Goal: Task Accomplishment & Management: Complete application form

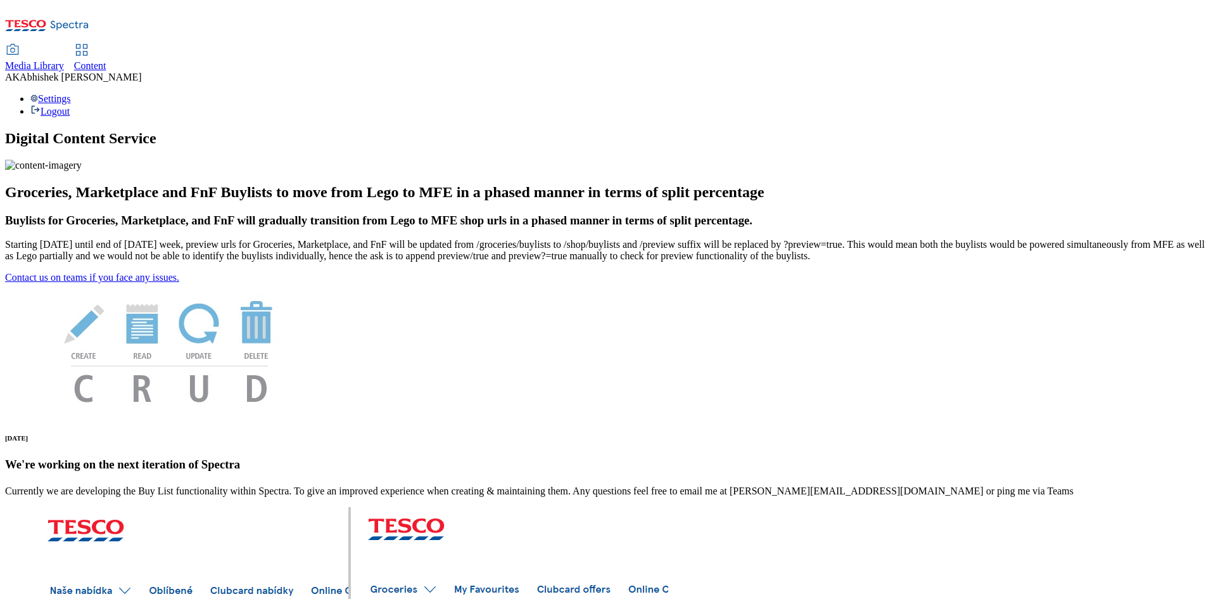
click at [106, 60] on span "Content" at bounding box center [90, 65] width 32 height 11
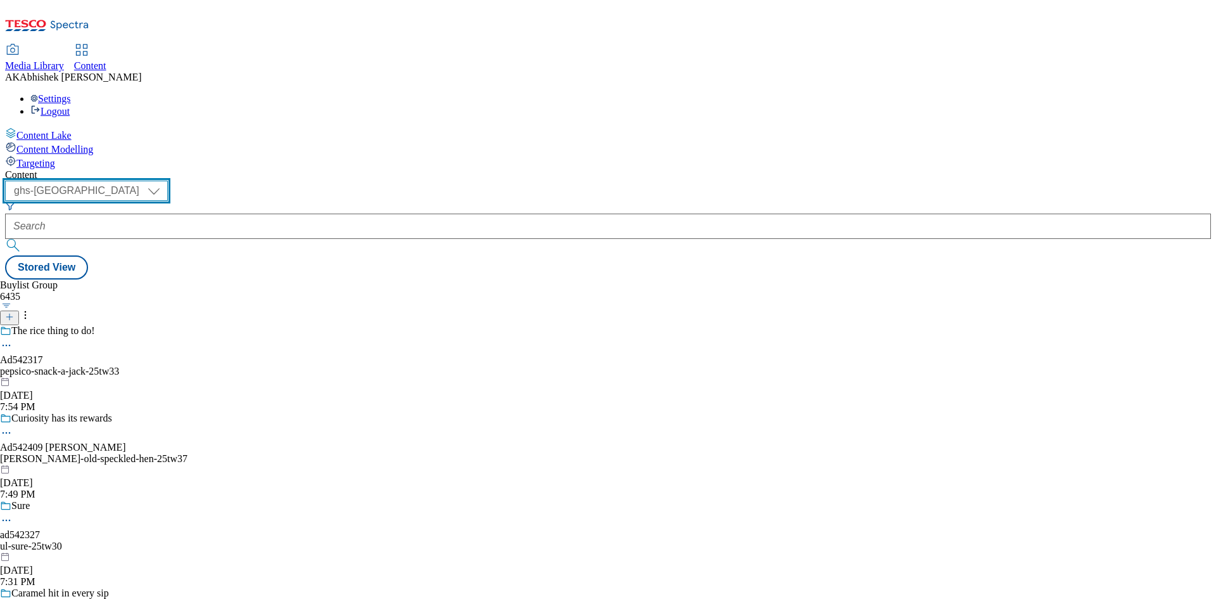
click at [168, 181] on select "ghs-roi ghs-uk" at bounding box center [86, 191] width 163 height 20
select select "ghs-roi"
click at [165, 181] on select "ghs-roi ghs-uk" at bounding box center [86, 191] width 163 height 20
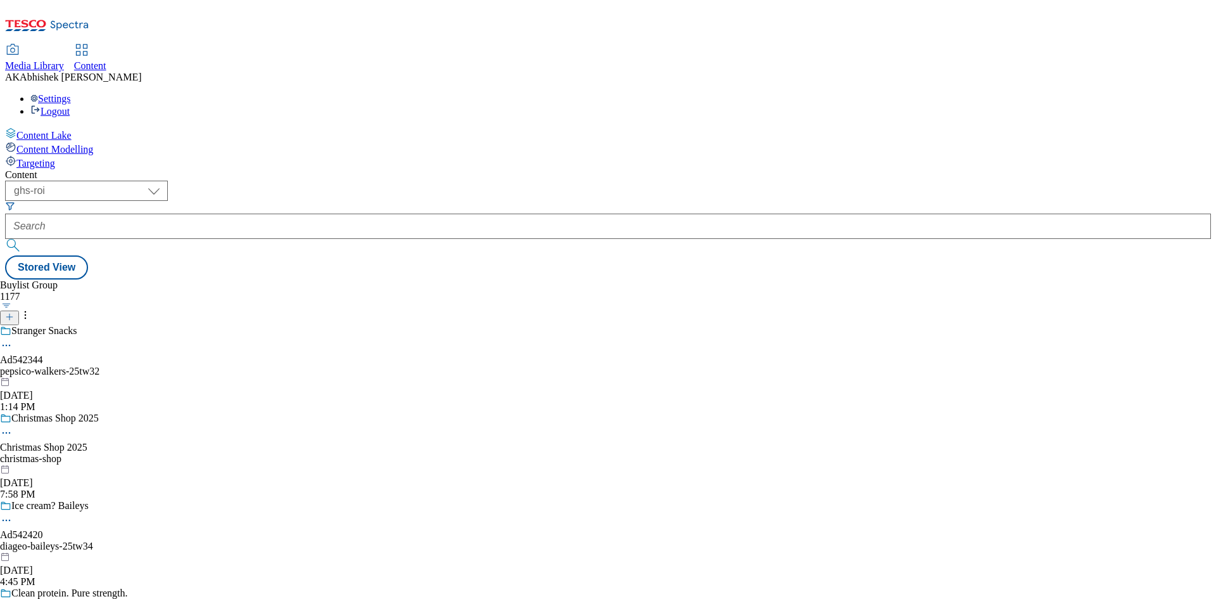
click at [14, 312] on icon at bounding box center [9, 316] width 9 height 9
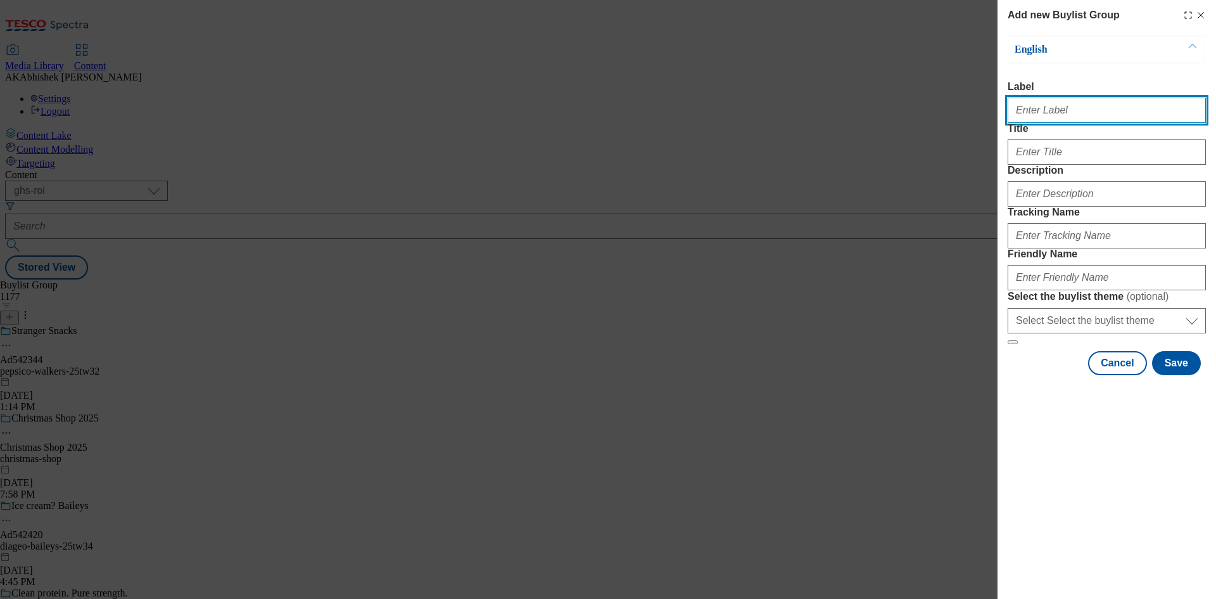
click at [1028, 103] on input "Label" at bounding box center [1107, 110] width 198 height 25
paste input "542510"
type input "Ad542510"
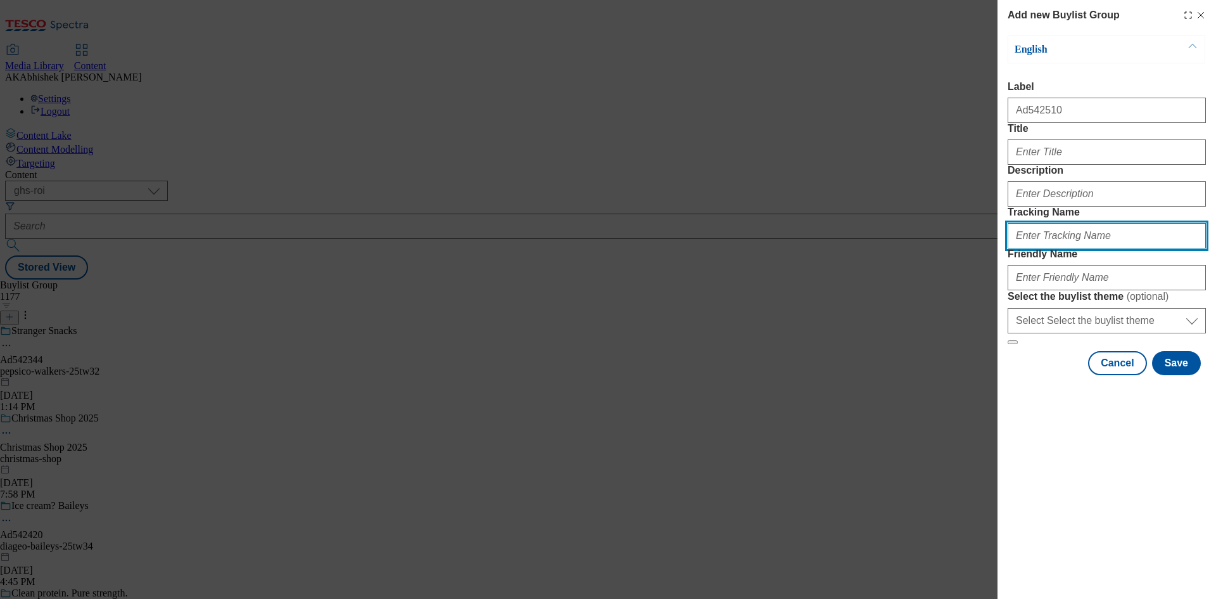
click at [1042, 248] on input "Tracking Name" at bounding box center [1107, 235] width 198 height 25
paste input "542510"
type input "DH_AD542510"
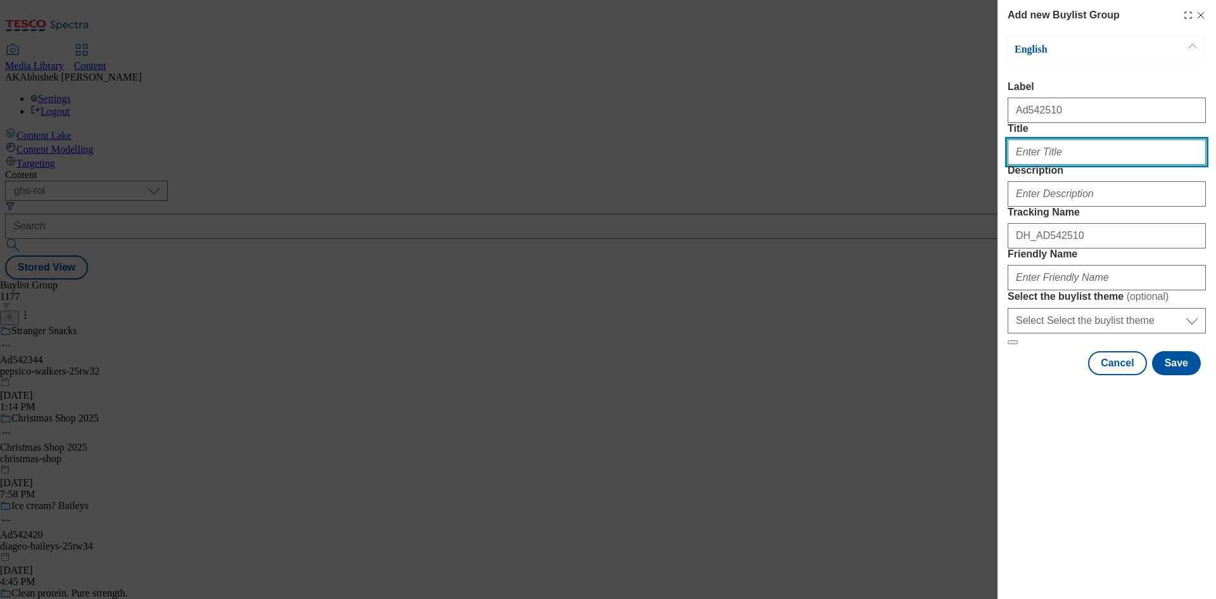
click at [1040, 165] on input "Title" at bounding box center [1107, 151] width 198 height 25
click at [1075, 165] on input "5X" at bounding box center [1107, 151] width 198 height 25
type input "5X stronger hair"
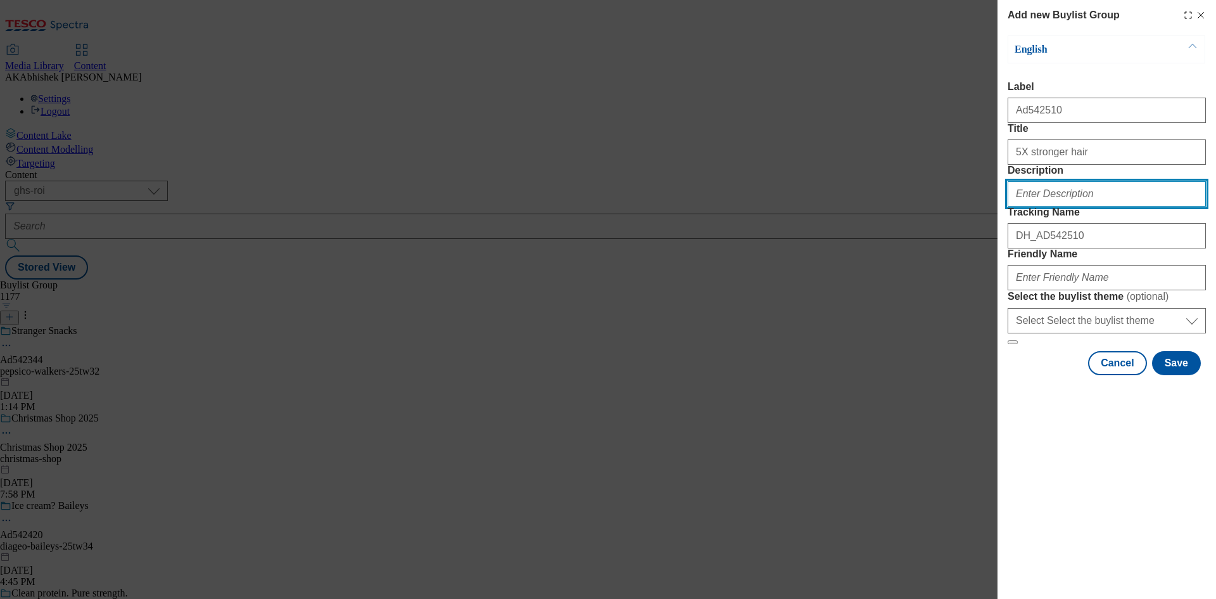
click at [1055, 206] on input "Description" at bounding box center [1107, 193] width 198 height 25
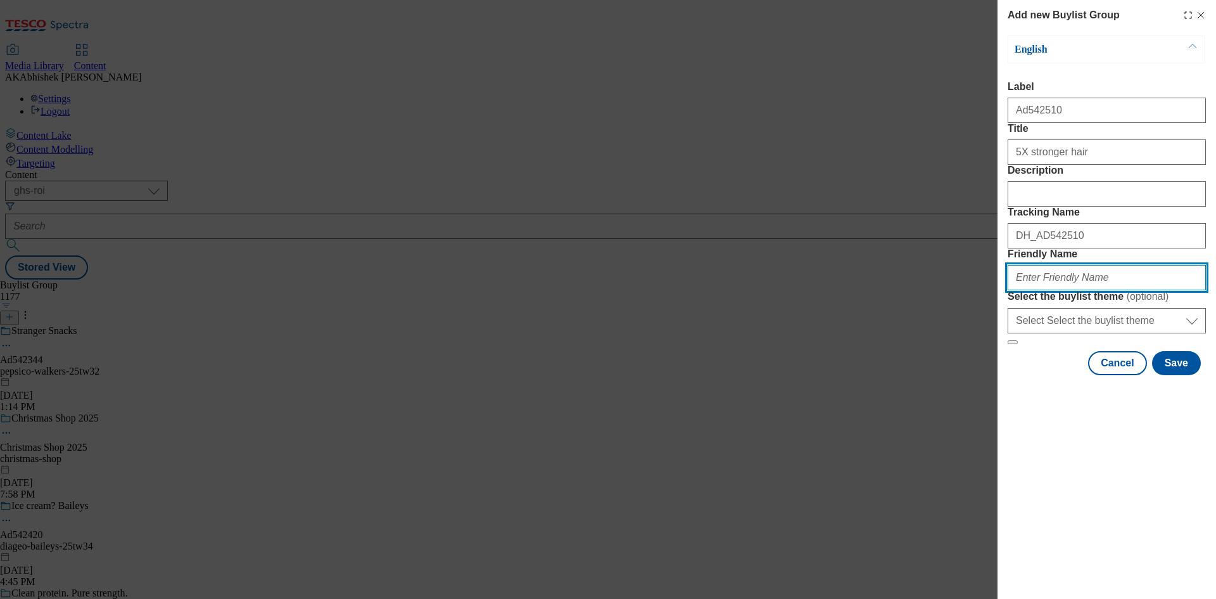
click at [1069, 290] on input "Friendly Name" at bounding box center [1107, 277] width 198 height 25
paste input "Kenvue"
click at [1016, 290] on input "Kenvue" at bounding box center [1107, 277] width 198 height 25
paste input "Ogx"
click at [1045, 290] on input "kenvue-Ogx" at bounding box center [1107, 277] width 198 height 25
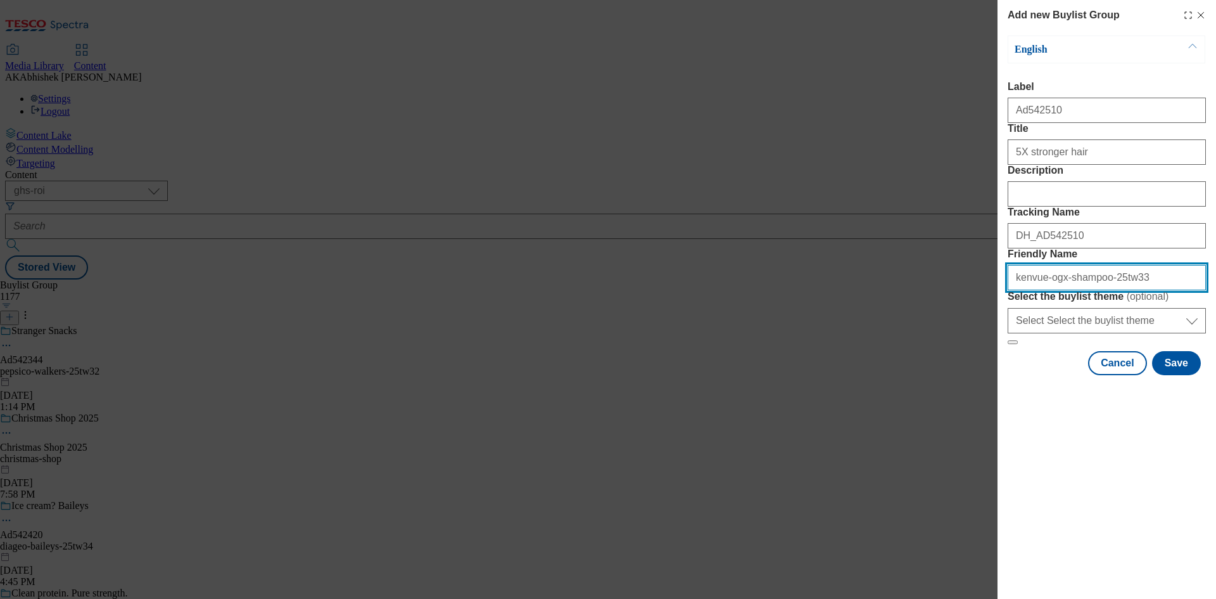
type input "kenvue-ogx-shampoo-25tw33"
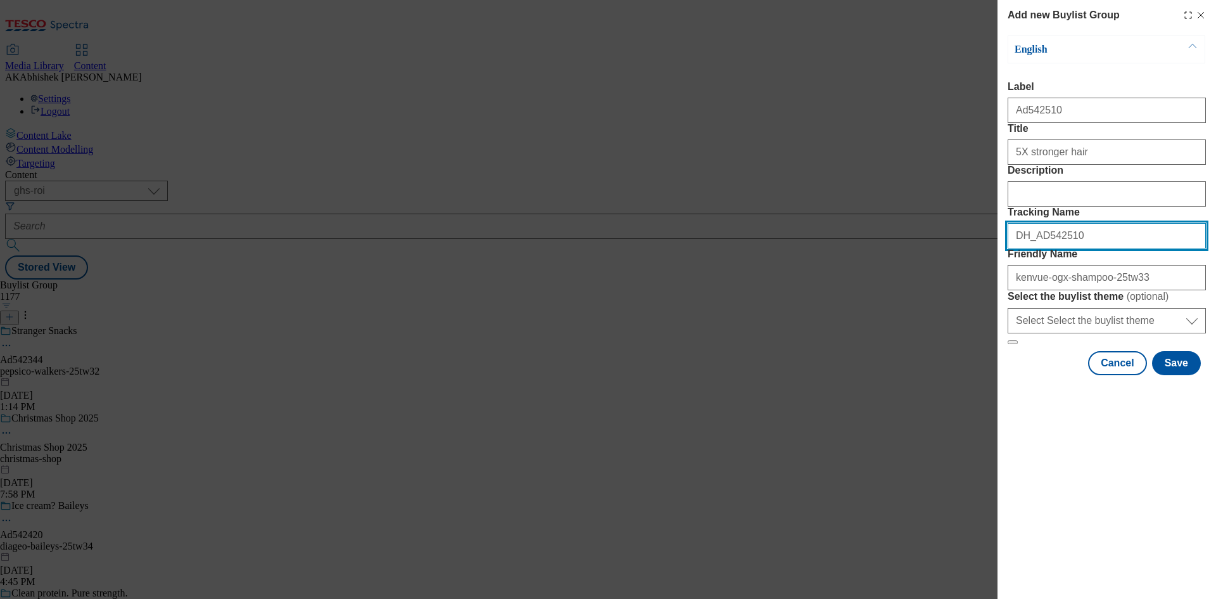
click at [944, 300] on div "Add new Buylist Group English Label Ad542510 Title 5X stronger hair Description…" at bounding box center [608, 299] width 1216 height 599
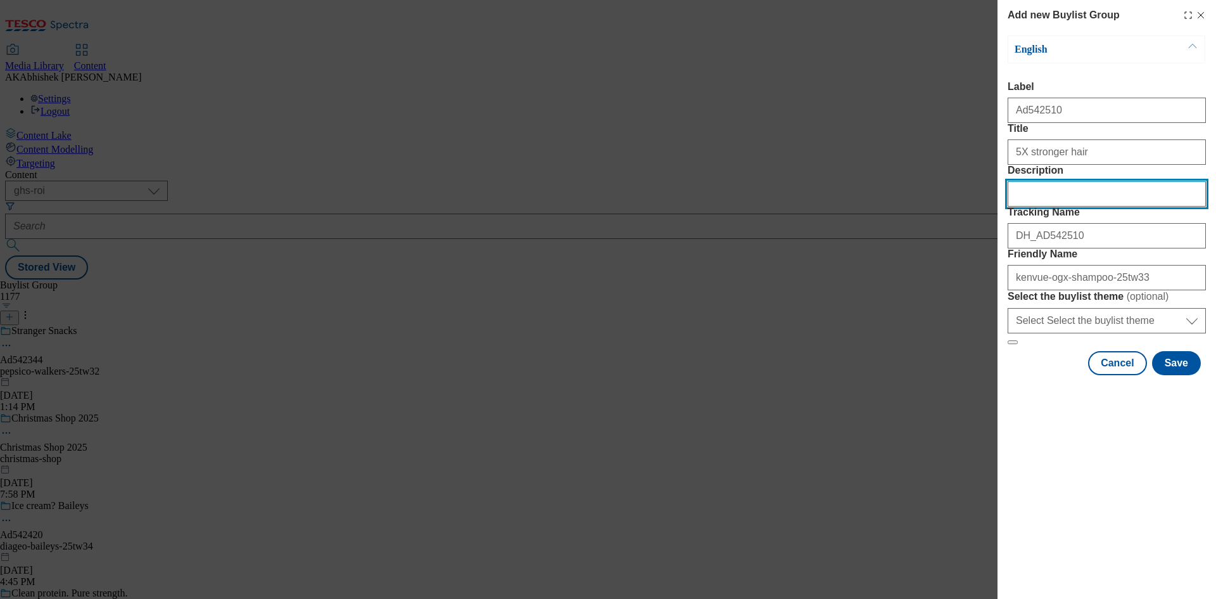
click at [1035, 206] on input "Description" at bounding box center [1107, 193] width 198 height 25
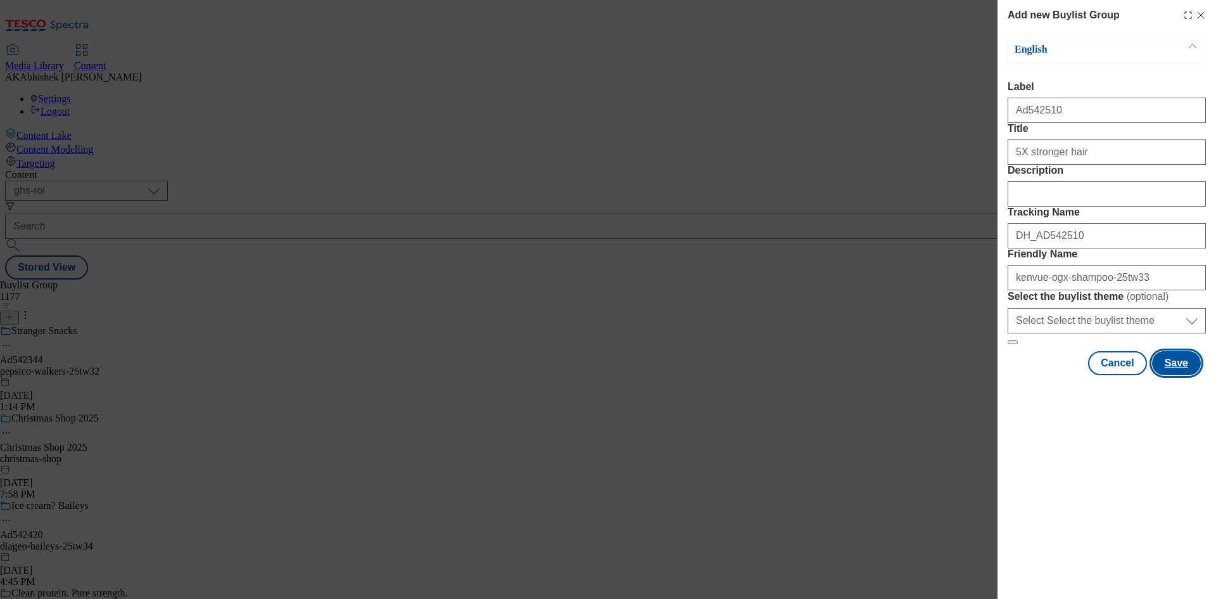
click at [1183, 375] on button "Save" at bounding box center [1176, 363] width 49 height 24
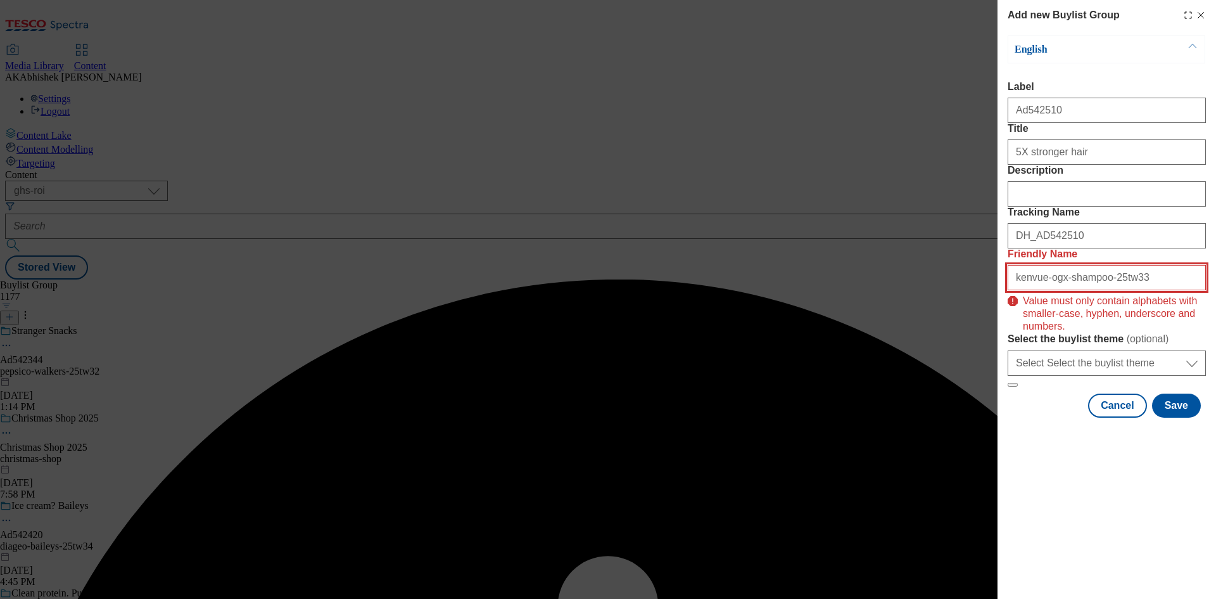
drag, startPoint x: 1147, startPoint y: 362, endPoint x: 1203, endPoint y: 370, distance: 56.9
click at [1151, 290] on input "kenvue-ogx-shampoo-25tw33" at bounding box center [1107, 277] width 198 height 25
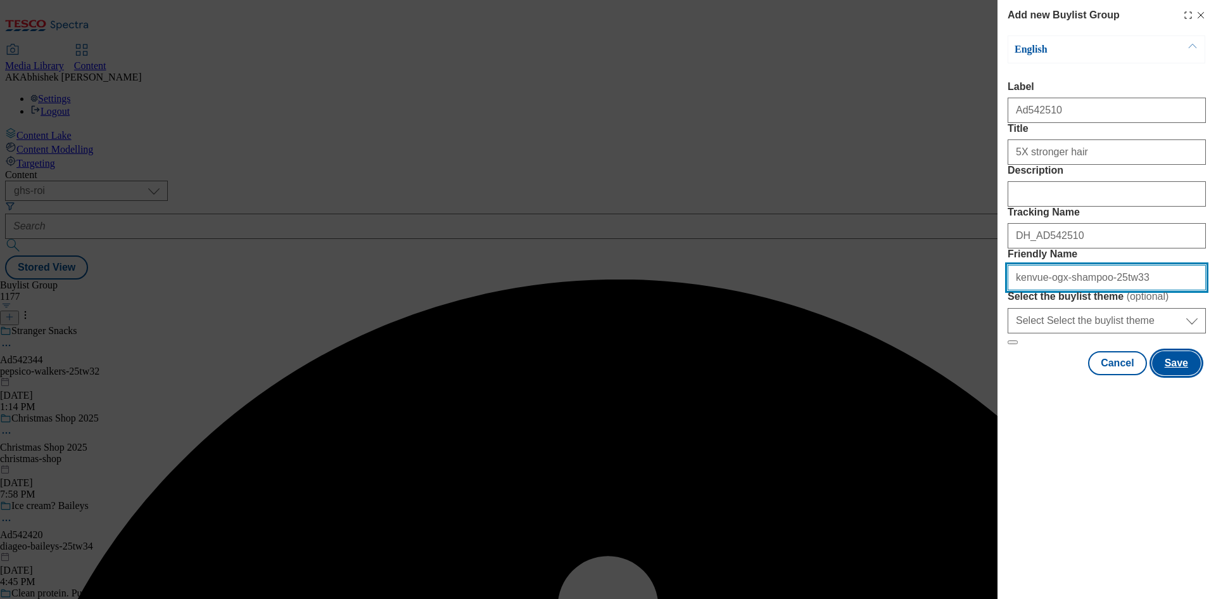
type input "kenvue-ogx-shampoo-25tw33"
click at [1186, 375] on button "Save" at bounding box center [1176, 363] width 49 height 24
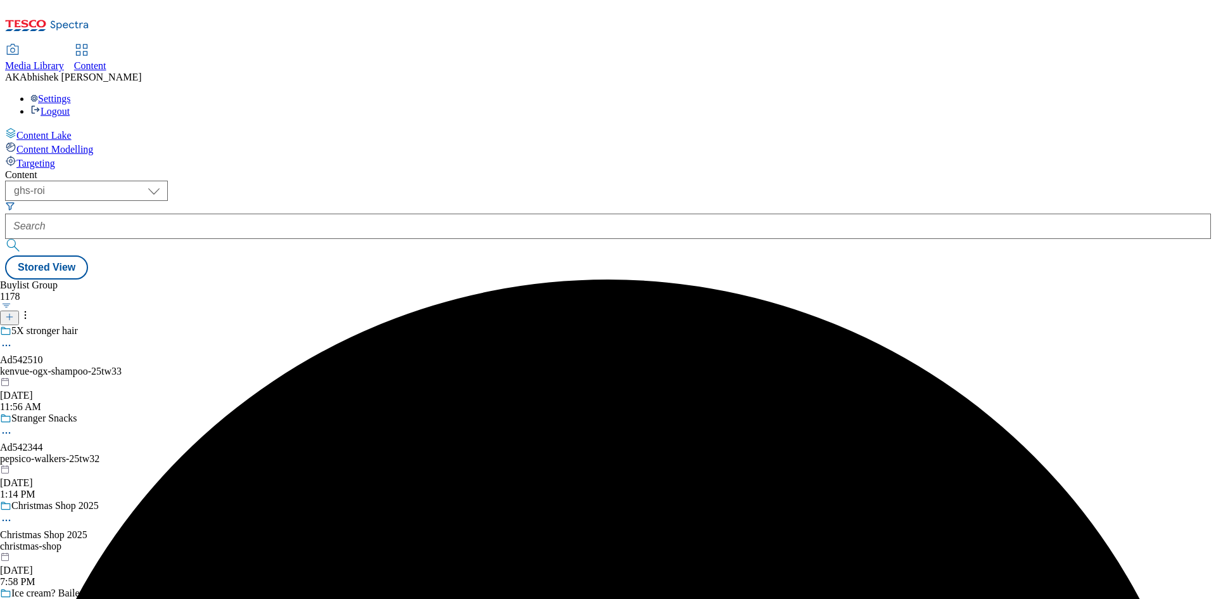
click at [196, 325] on div "5X stronger hair Ad542510 kenvue-ogx-shampoo-25tw33 Oct 6, 2025 11:56 AM" at bounding box center [98, 368] width 196 height 87
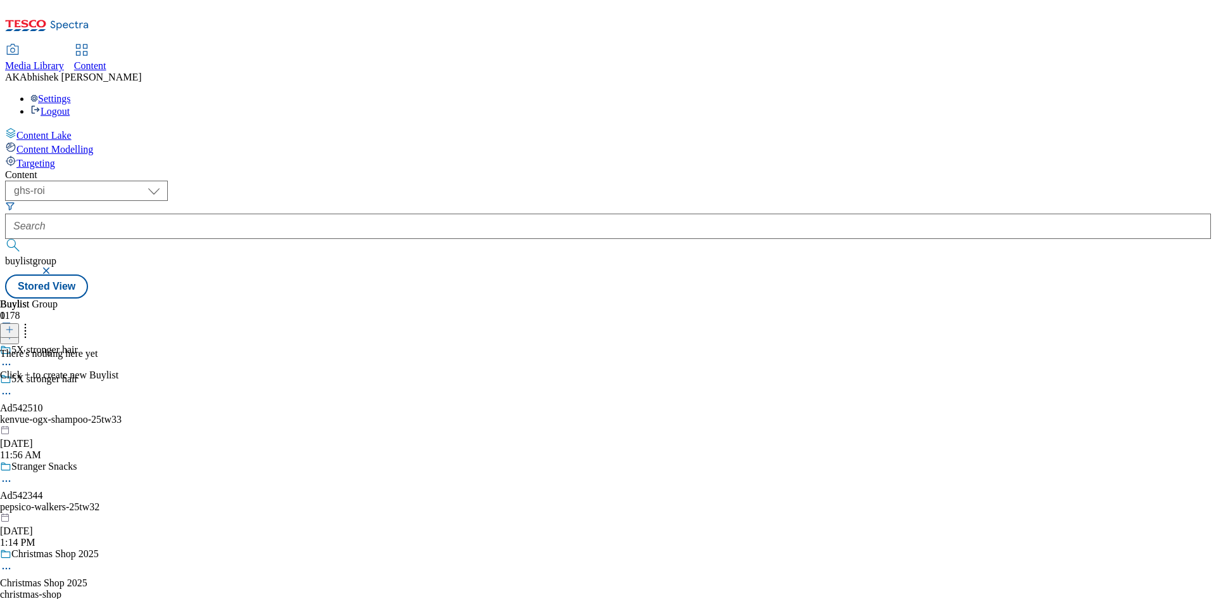
click at [14, 325] on icon at bounding box center [9, 329] width 9 height 9
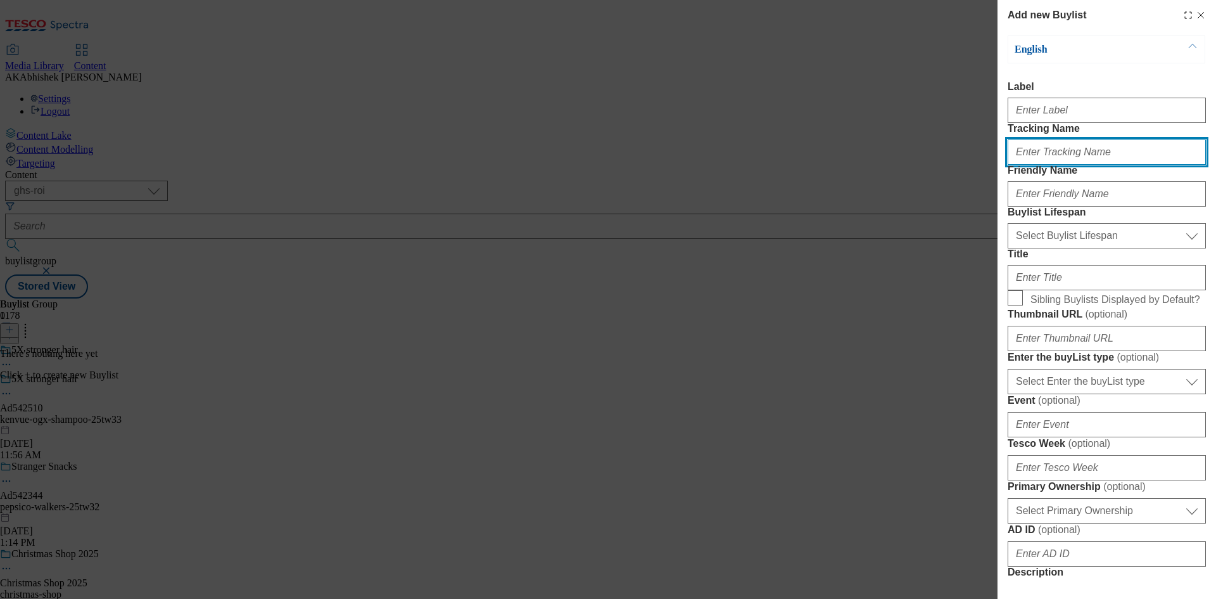
click at [1081, 165] on input "Tracking Name" at bounding box center [1107, 151] width 198 height 25
paste input "DH_AD542510"
click at [1039, 165] on input "DH_AD542510" at bounding box center [1107, 151] width 198 height 25
type input "DH_AD542510"
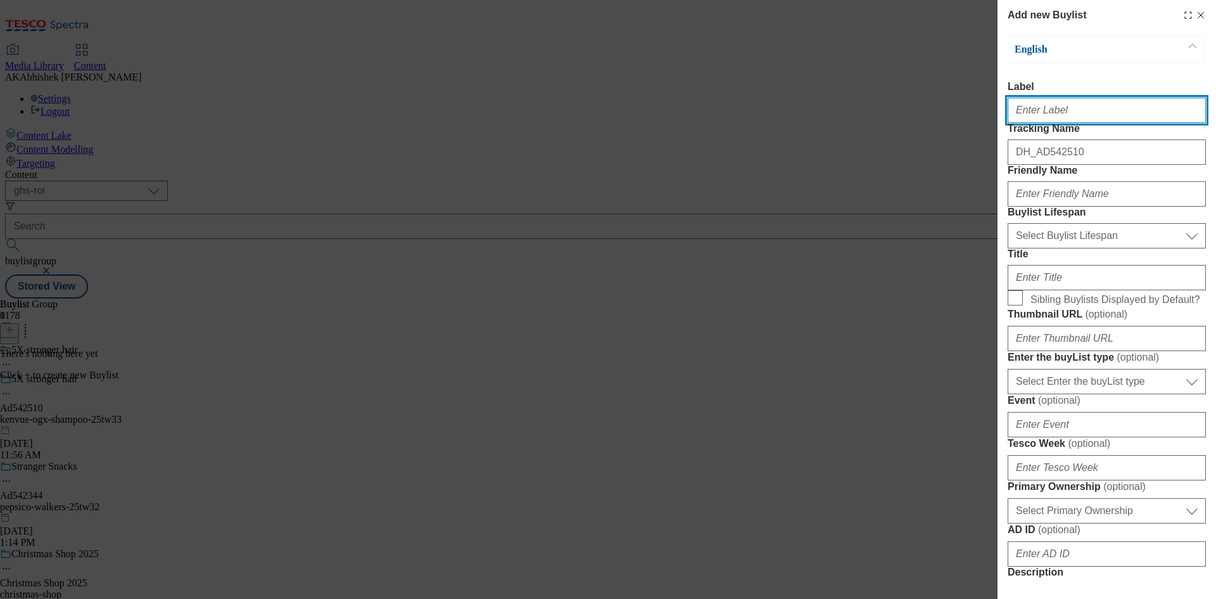
click at [1043, 123] on input "Label" at bounding box center [1107, 110] width 198 height 25
click at [1030, 114] on input "Label" at bounding box center [1107, 110] width 198 height 25
paste input "542510"
type input "Ad542510"
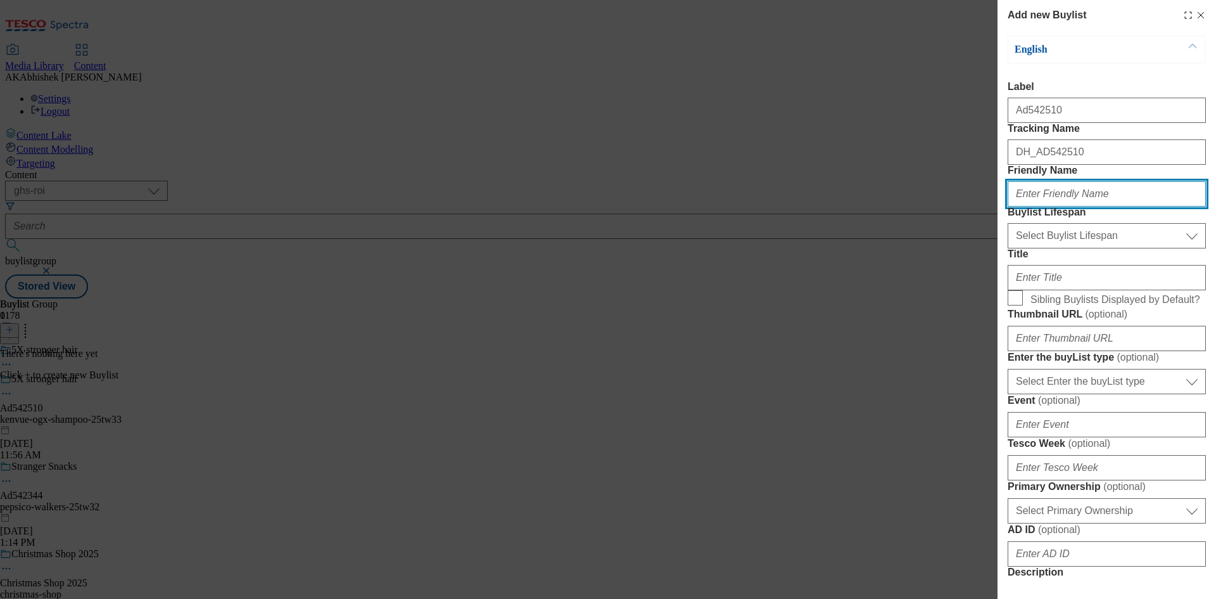
paste input "kenvue"
type input "kenvue"
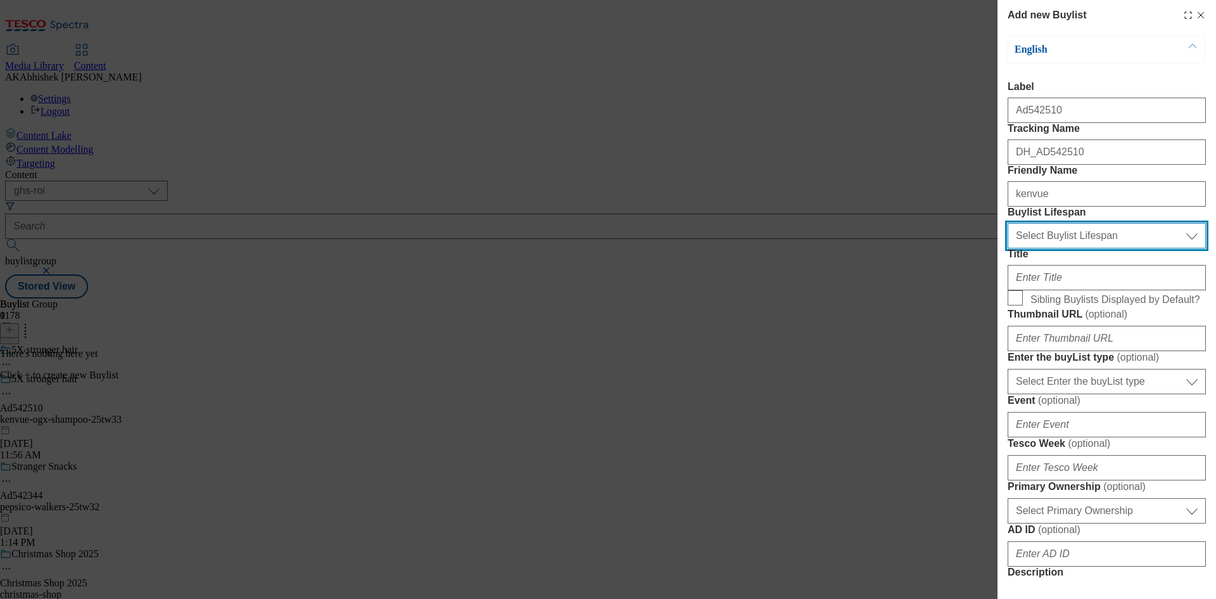
click at [1077, 248] on select "Select Buylist Lifespan evergreen seasonal tactical" at bounding box center [1107, 235] width 198 height 25
select select "tactical"
click at [1008, 248] on select "Select Buylist Lifespan evergreen seasonal tactical" at bounding box center [1107, 235] width 198 height 25
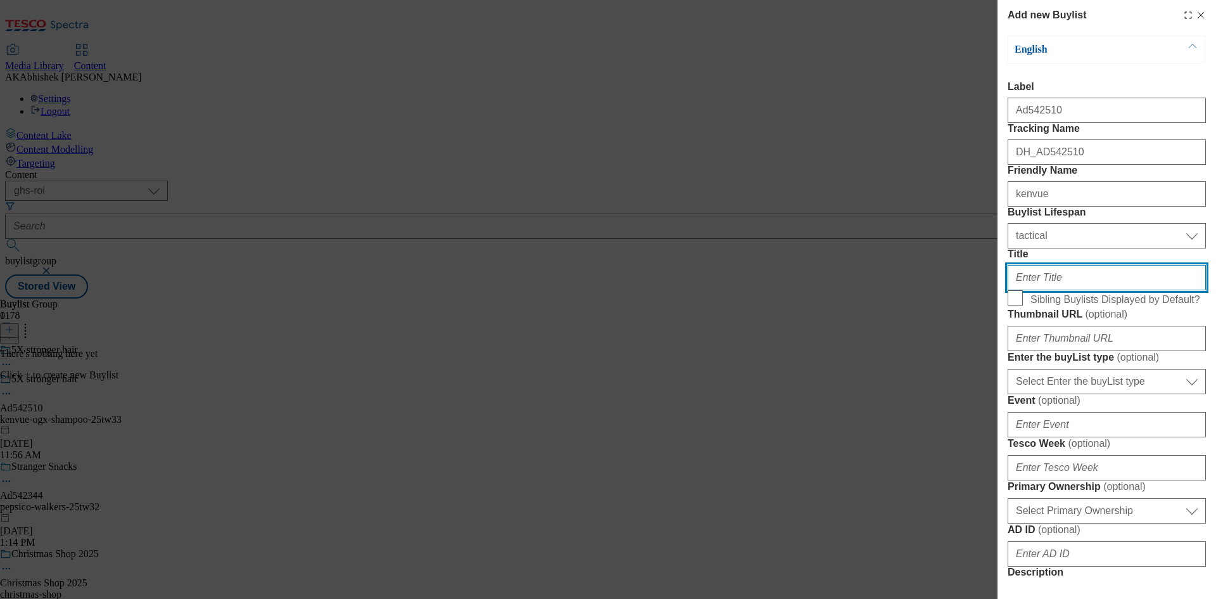
click at [1082, 290] on input "Title" at bounding box center [1107, 277] width 198 height 25
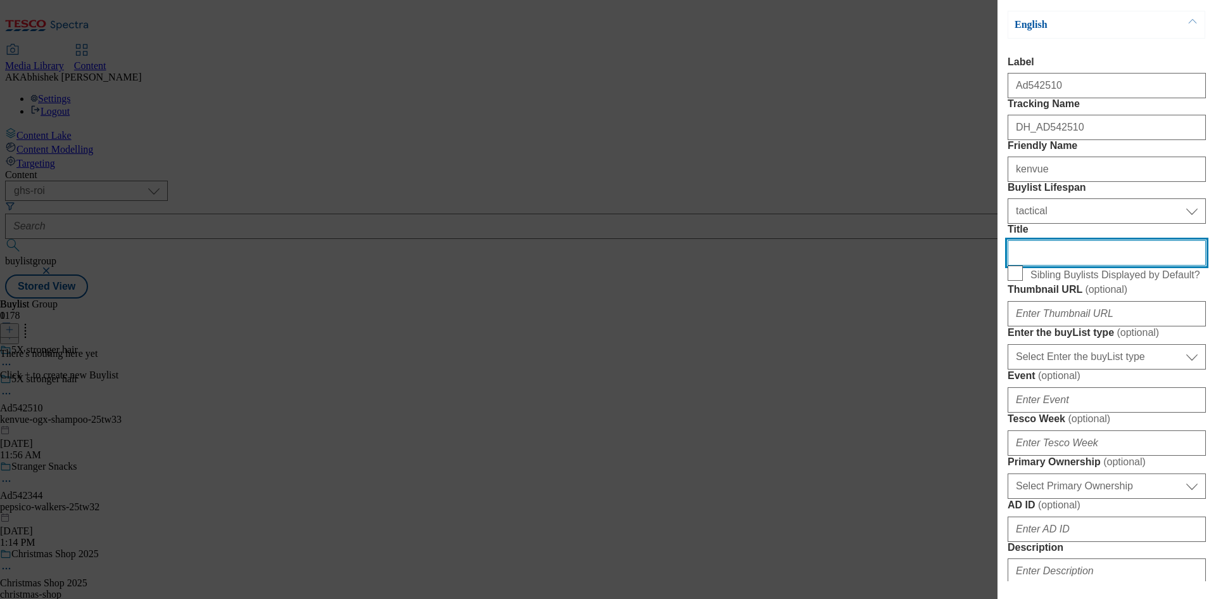
scroll to position [63, 0]
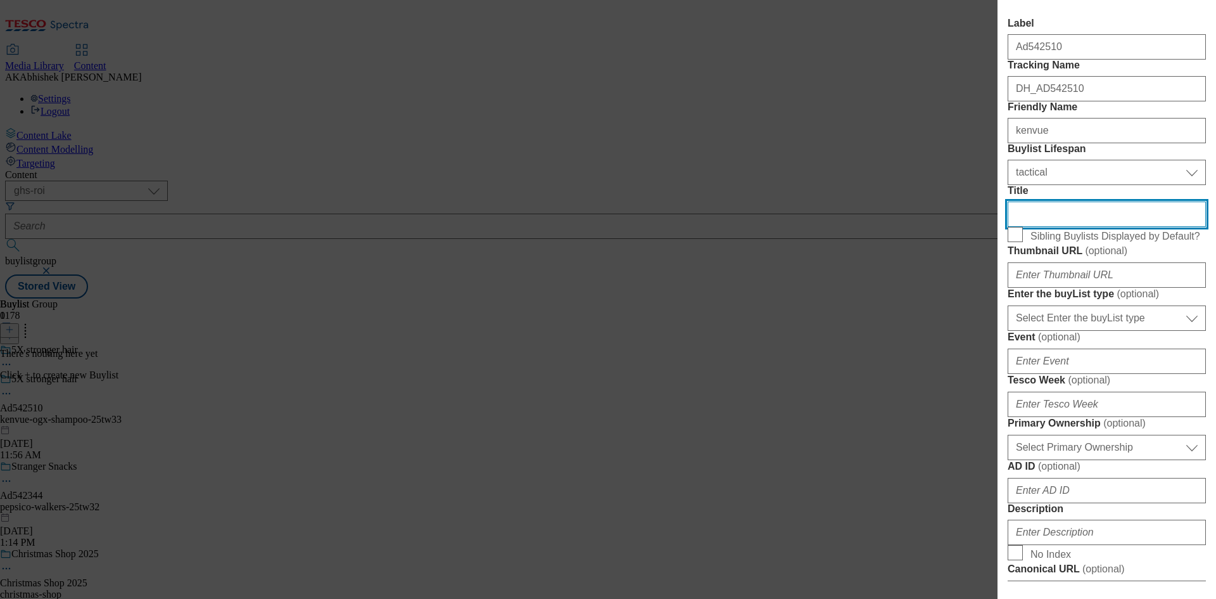
paste input "After just 2 washes"
type input "After just 2 washes"
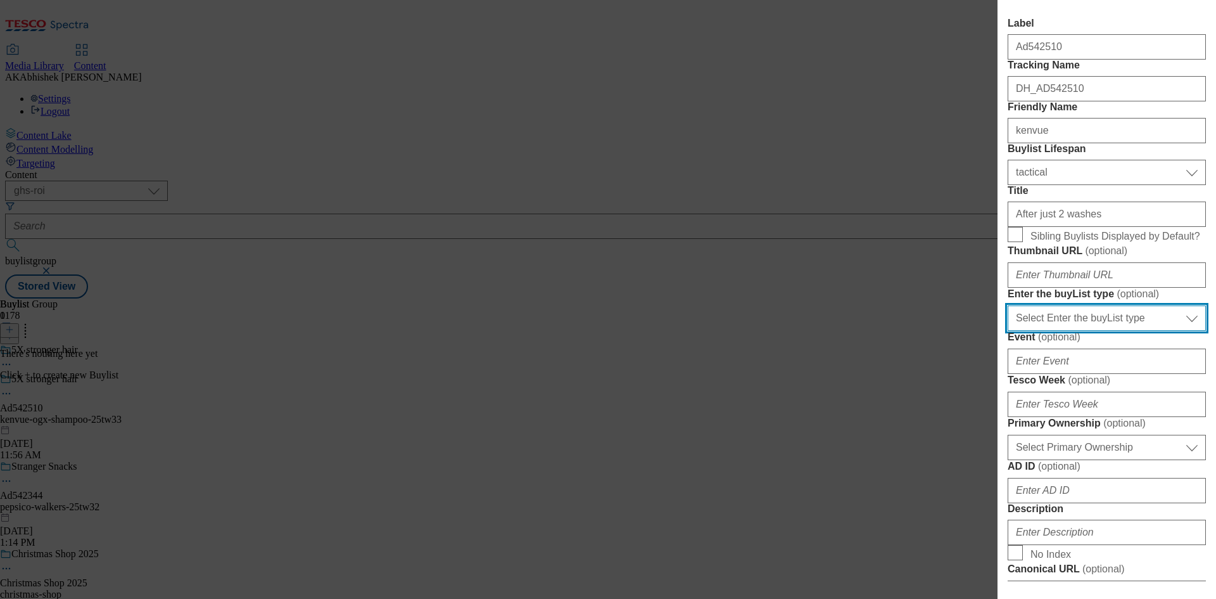
click at [1093, 331] on select "Select Enter the buyList type event supplier funded long term >4 weeks supplier…" at bounding box center [1107, 317] width 198 height 25
select select "supplier funded short term 1-3 weeks"
click at [1008, 331] on select "Select Enter the buyList type event supplier funded long term >4 weeks supplier…" at bounding box center [1107, 317] width 198 height 25
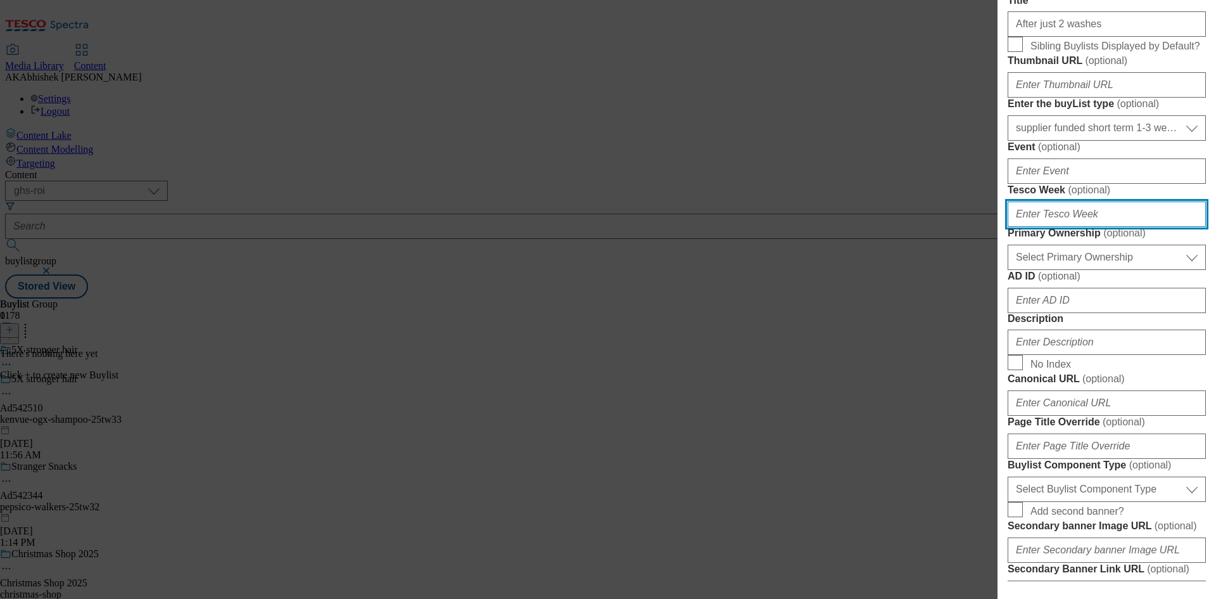
click at [1075, 227] on input "Tesco Week ( optional )" at bounding box center [1107, 213] width 198 height 25
type input "33"
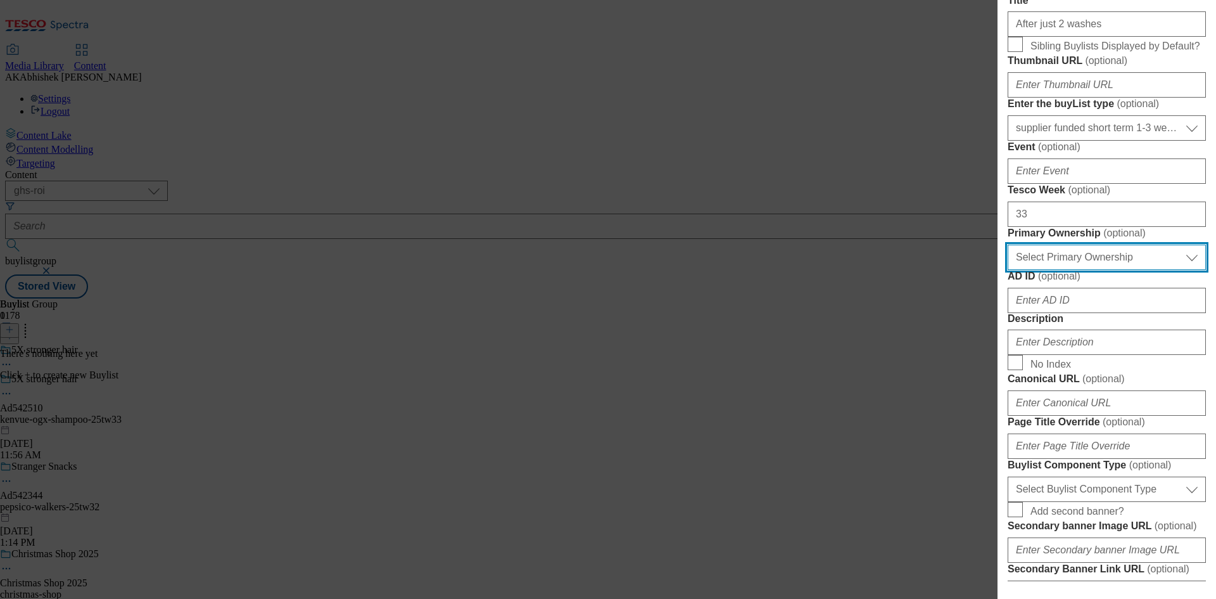
click at [1119, 270] on select "Select Primary Ownership tesco dunnhumby" at bounding box center [1107, 256] width 198 height 25
select select "dunnhumby"
click at [1008, 270] on select "Select Primary Ownership tesco dunnhumby" at bounding box center [1107, 256] width 198 height 25
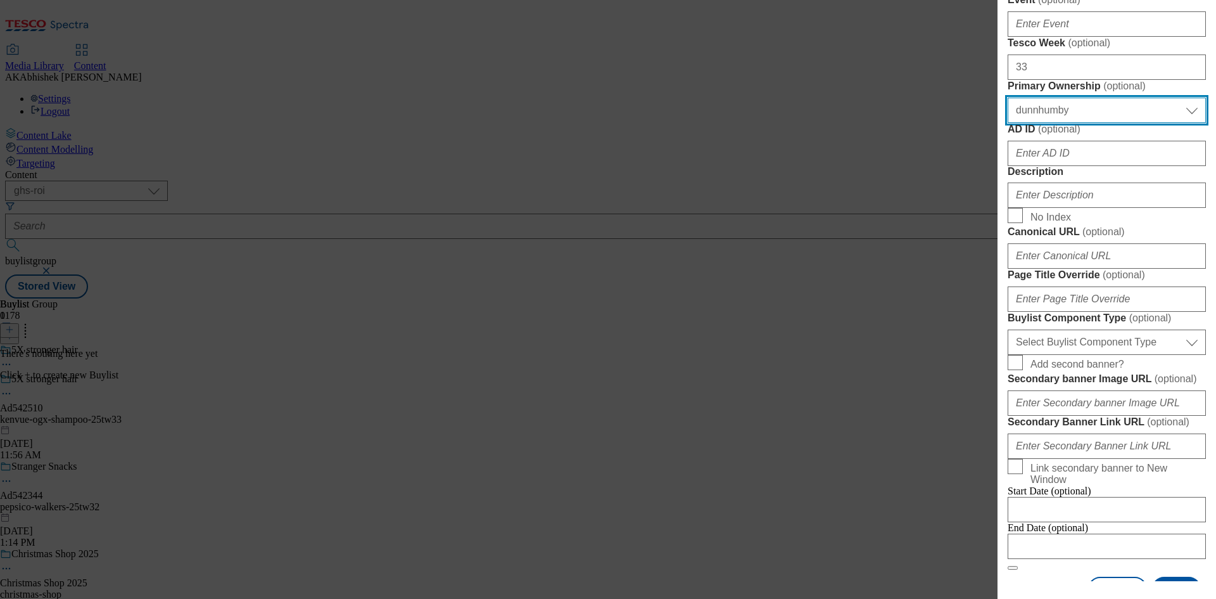
scroll to position [443, 0]
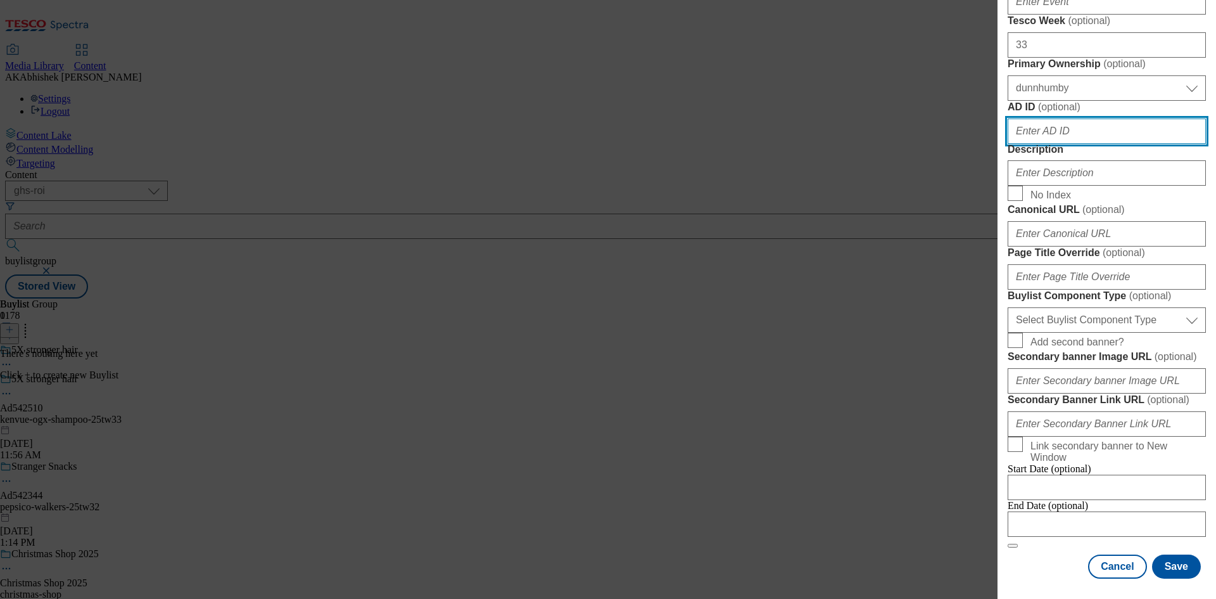
click at [1032, 144] on input "AD ID ( optional )" at bounding box center [1107, 130] width 198 height 25
paste input "542510"
type input "542510"
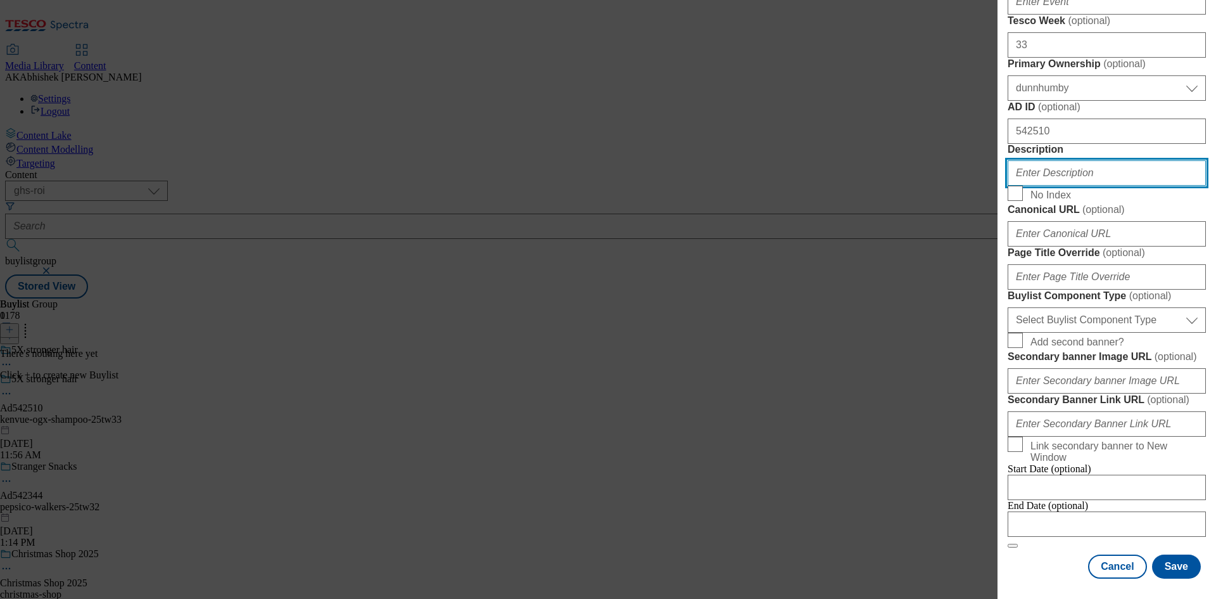
click at [1053, 186] on input "Description" at bounding box center [1107, 172] width 198 height 25
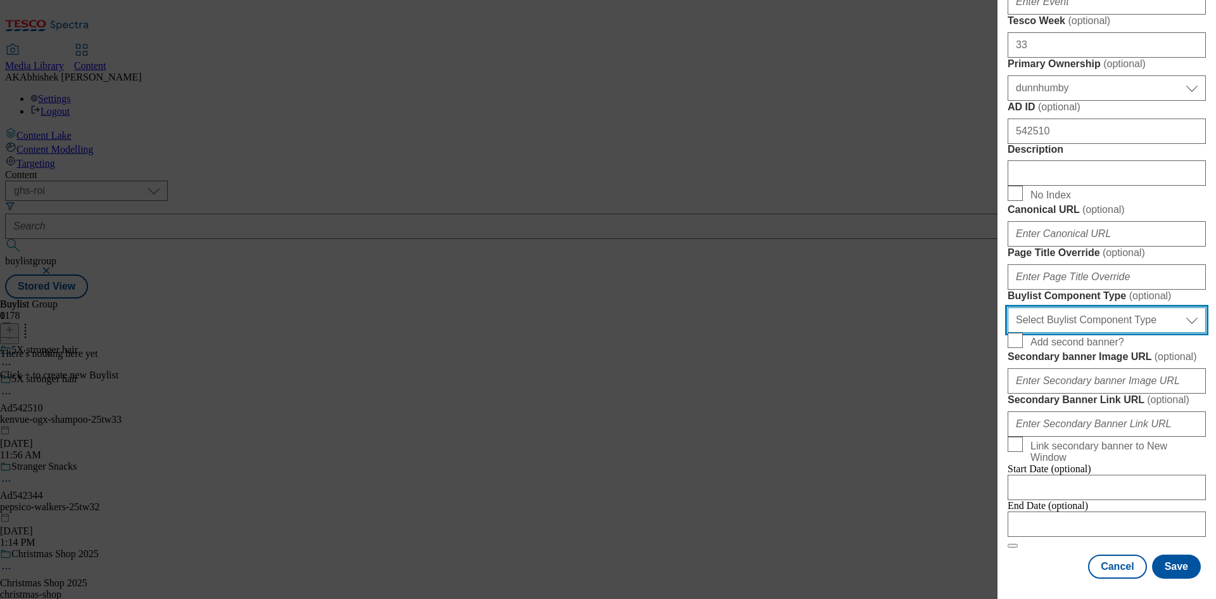
click at [1124, 333] on select "Select Buylist Component Type Banner Competition Header Meal" at bounding box center [1107, 319] width 198 height 25
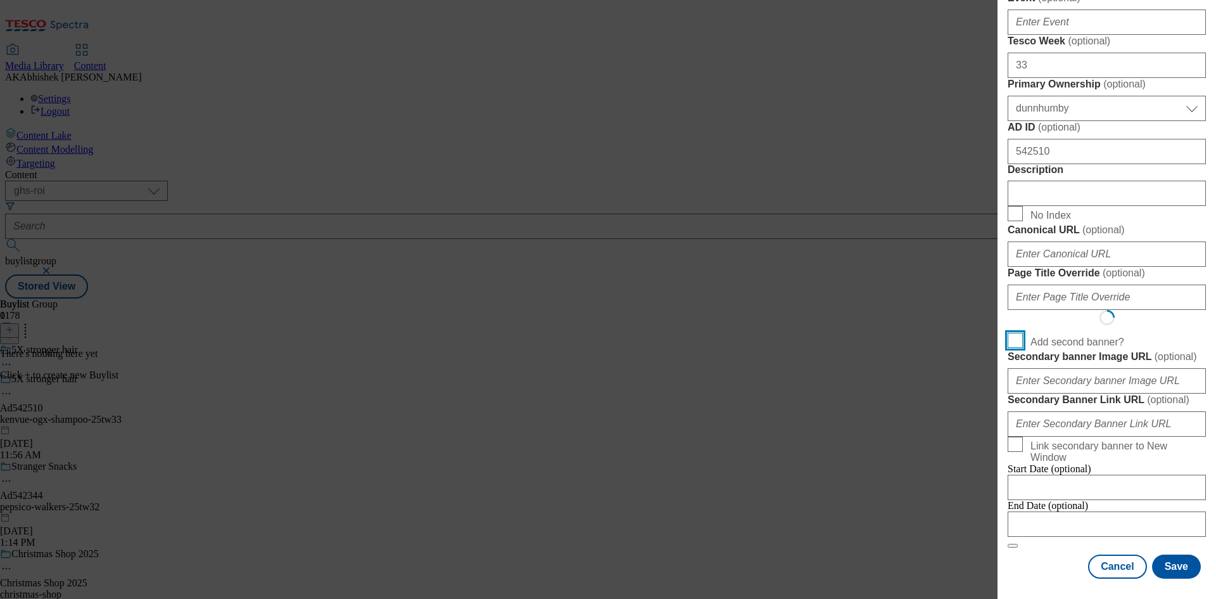
scroll to position [746, 0]
select select "Banner"
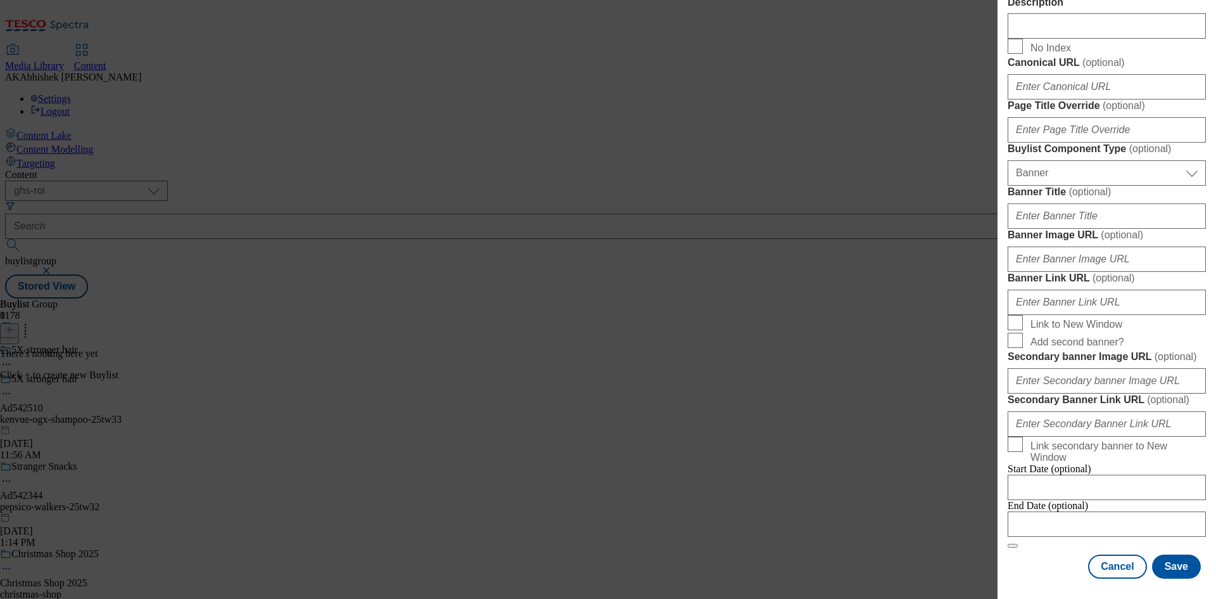
scroll to position [1110, 0]
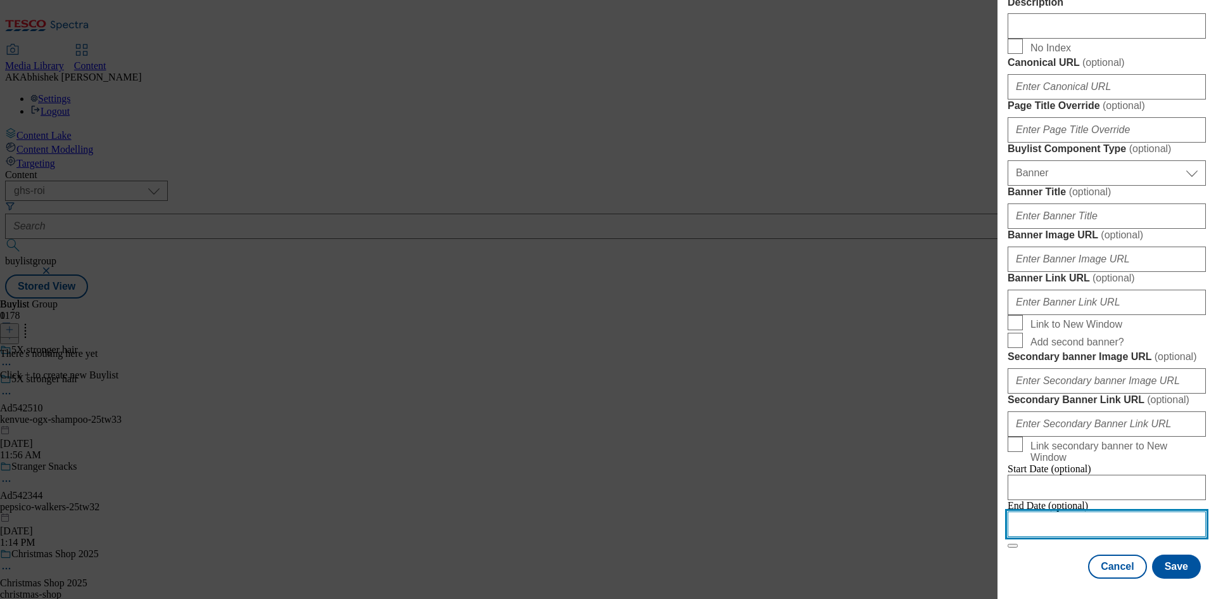
click at [1142, 514] on input "Modal" at bounding box center [1107, 523] width 198 height 25
select select "2025"
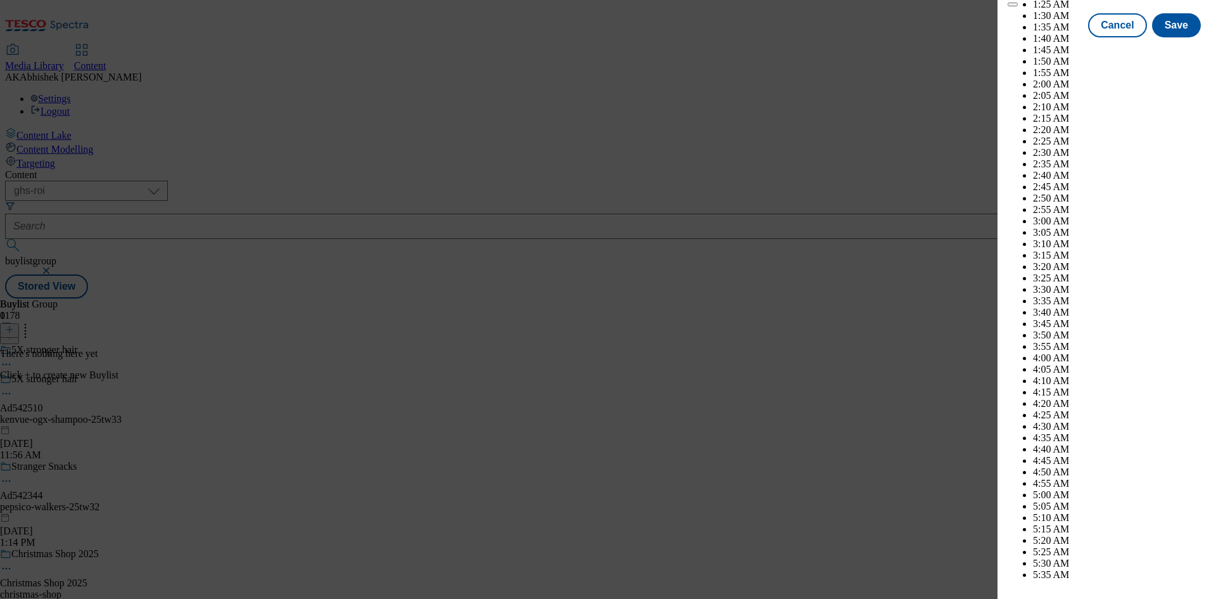
scroll to position [3339, 0]
select select "December"
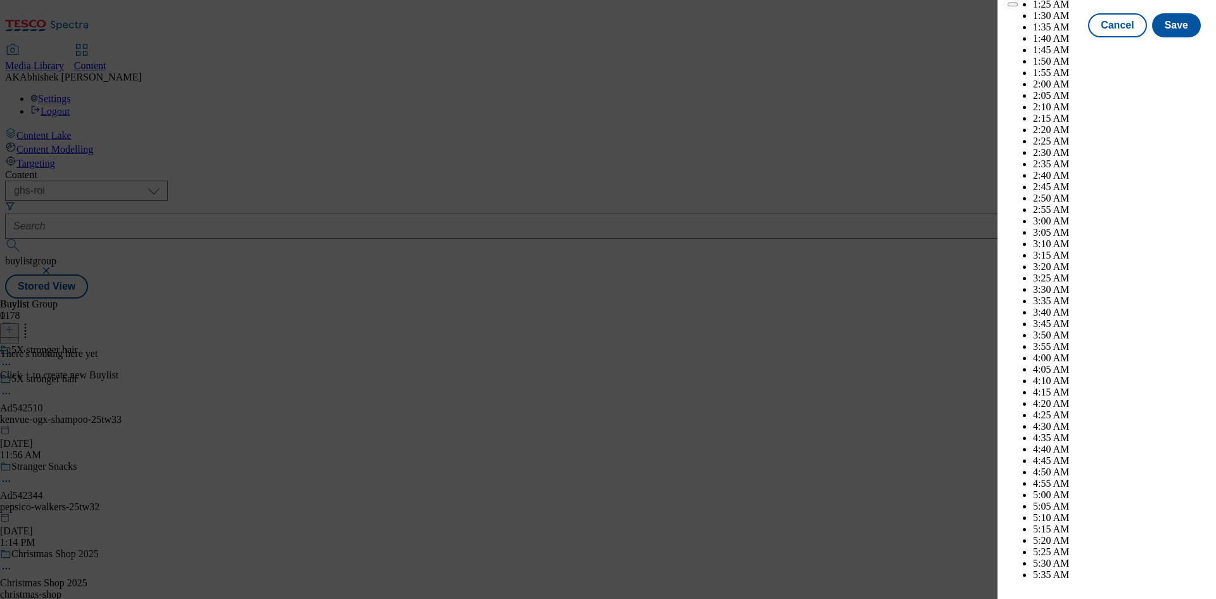
select select "2026"
select select "January"
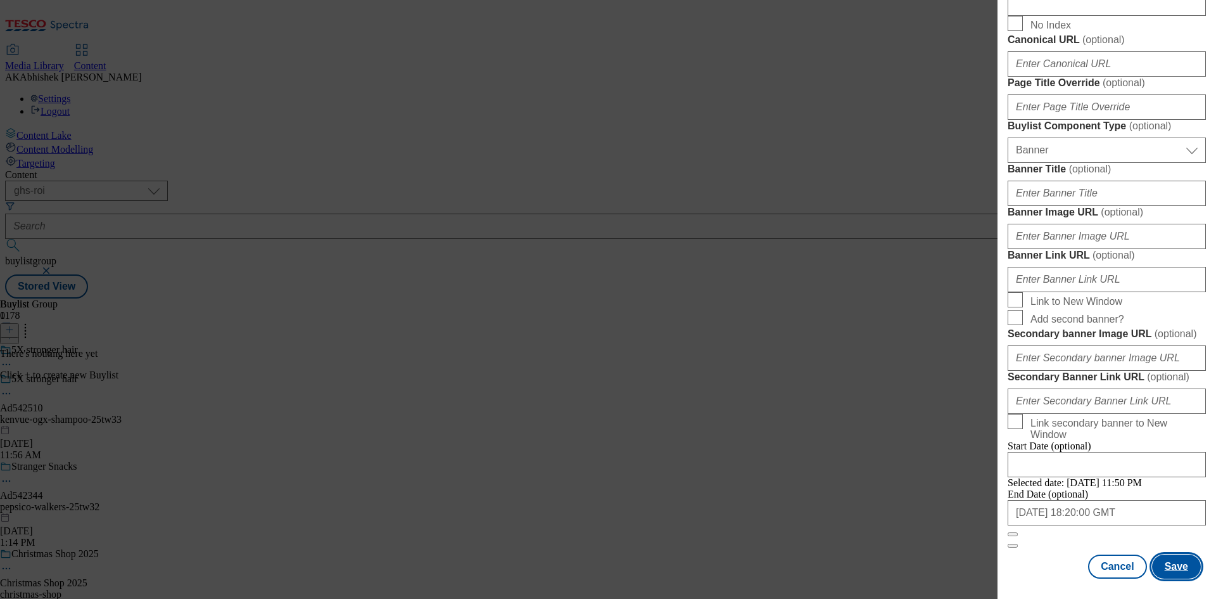
click at [1172, 567] on button "Save" at bounding box center [1176, 566] width 49 height 24
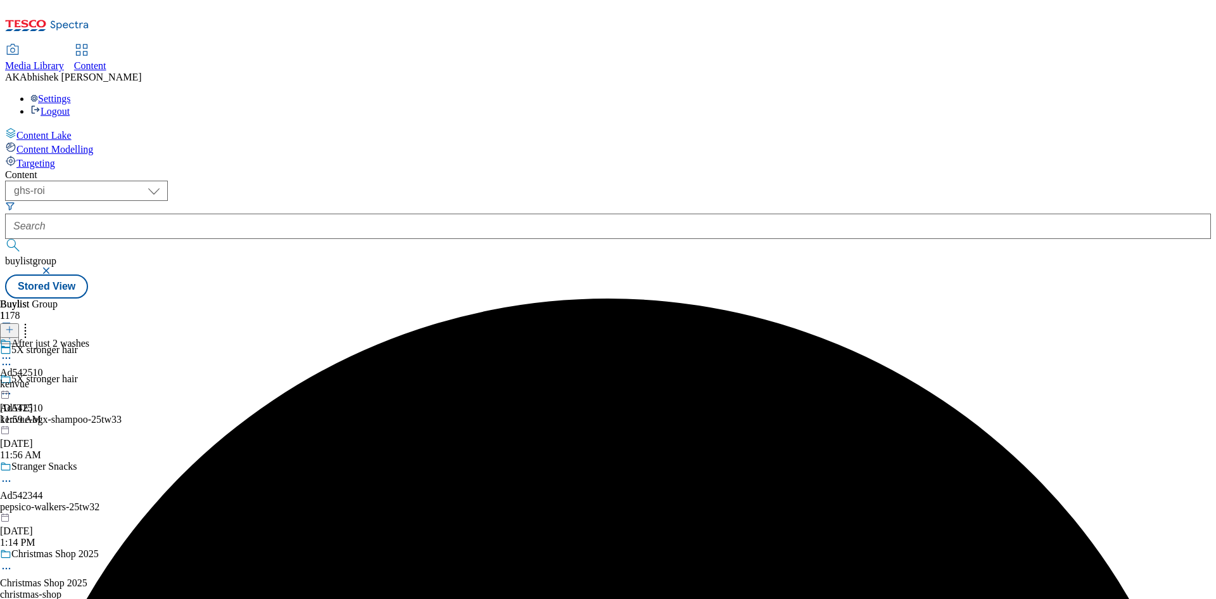
click at [89, 338] on div "After just 2 washes Ad542510 kenvue Oct 6, 2025 11:59 AM" at bounding box center [44, 381] width 89 height 87
click at [14, 325] on icon at bounding box center [9, 329] width 9 height 9
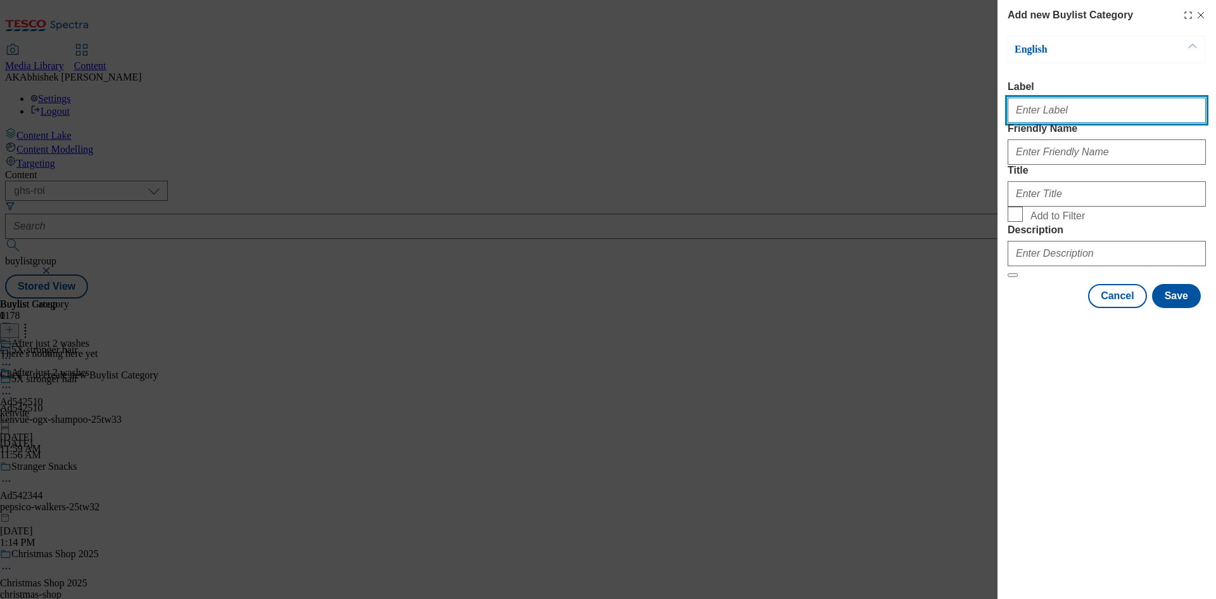
click at [1032, 115] on input "Label" at bounding box center [1107, 110] width 198 height 25
paste input "542510"
type input "Ad542510"
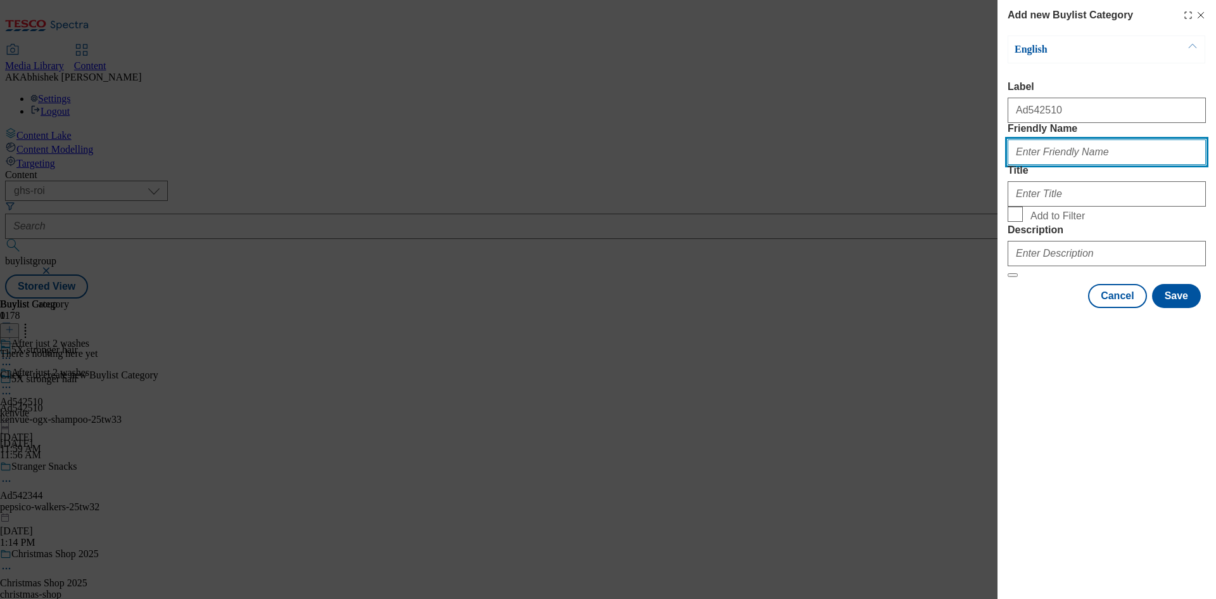
click at [1068, 165] on input "Friendly Name" at bounding box center [1107, 151] width 198 height 25
paste input "kenvue-ogx-shampoo"
type input "kenvue-ogx-shampoo"
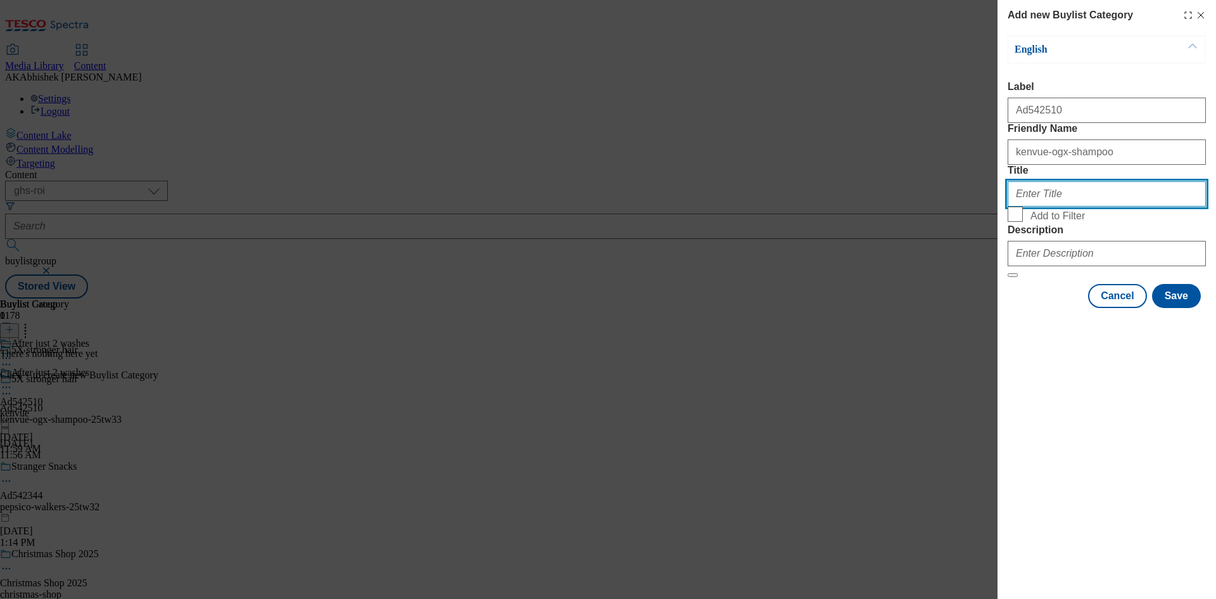
drag, startPoint x: 1052, startPoint y: 233, endPoint x: 1126, endPoint y: 256, distance: 77.5
click at [1052, 206] on input "Title" at bounding box center [1107, 193] width 198 height 25
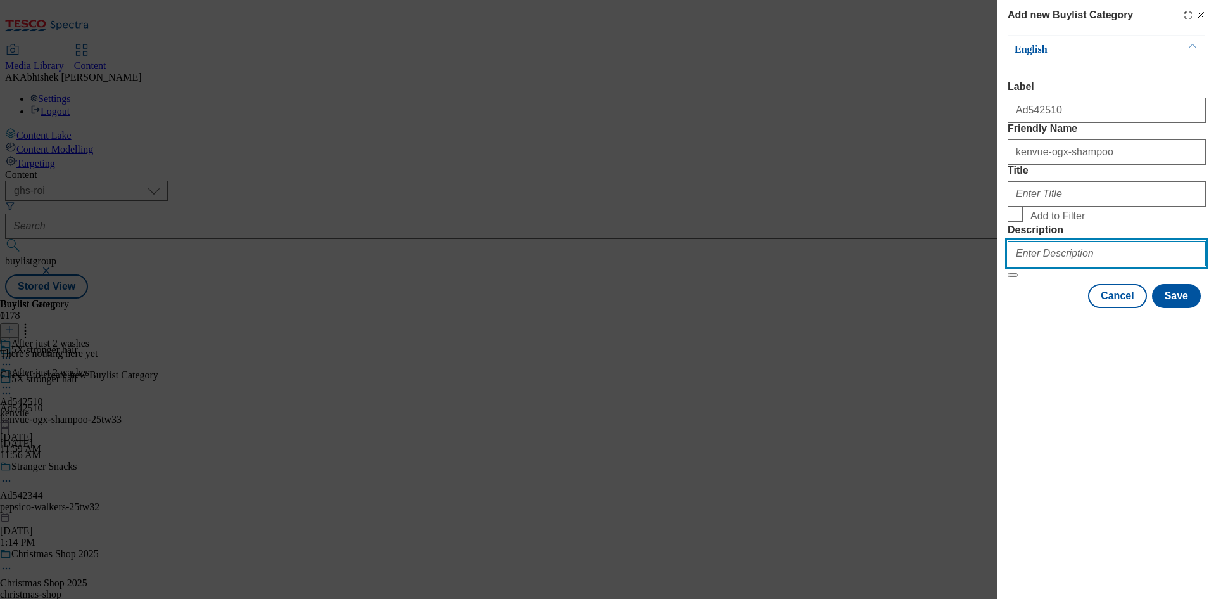
click at [1048, 266] on input "Description" at bounding box center [1107, 253] width 198 height 25
click at [1076, 266] on input "Description" at bounding box center [1107, 253] width 198 height 25
click at [1116, 266] on input "Description" at bounding box center [1107, 253] width 198 height 25
click at [1072, 266] on input "Description" at bounding box center [1107, 253] width 198 height 25
click at [1080, 266] on input "Description" at bounding box center [1107, 253] width 198 height 25
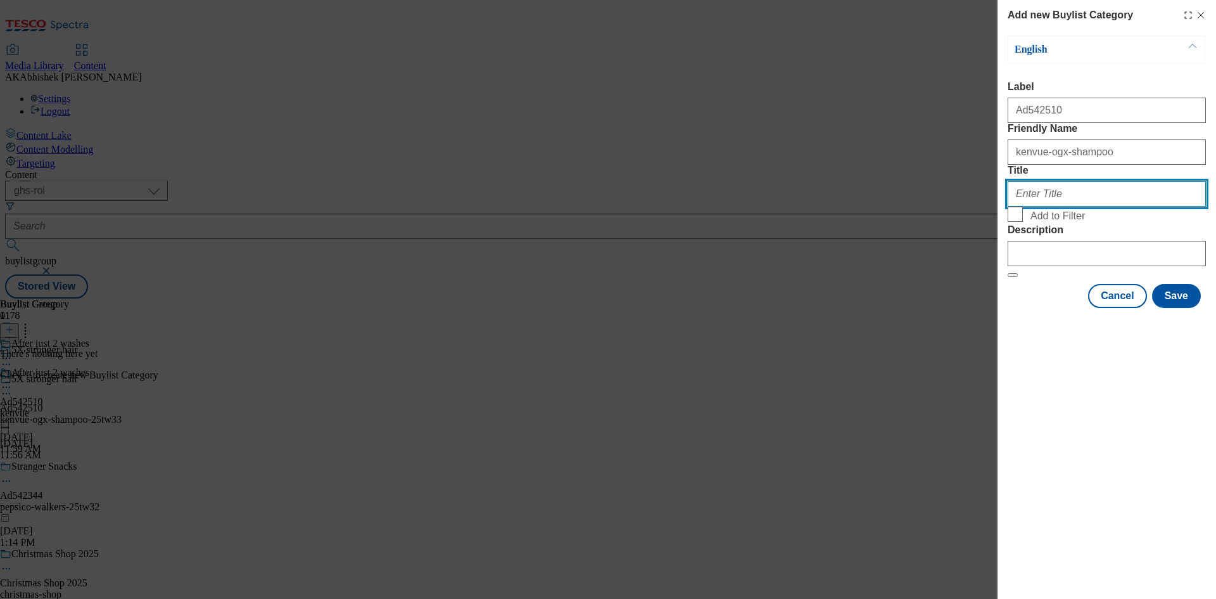
click at [1023, 206] on input "Title" at bounding box center [1107, 193] width 198 height 25
paste input "Kenvue"
type input "Kenvue"
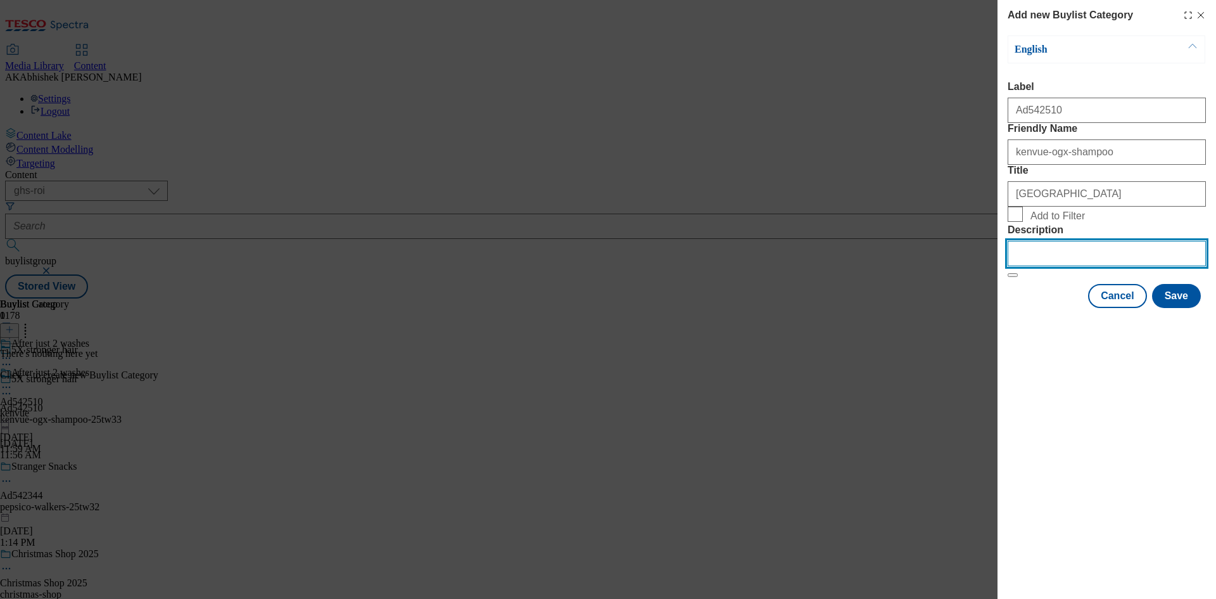
click at [1057, 266] on input "Description" at bounding box center [1107, 253] width 198 height 25
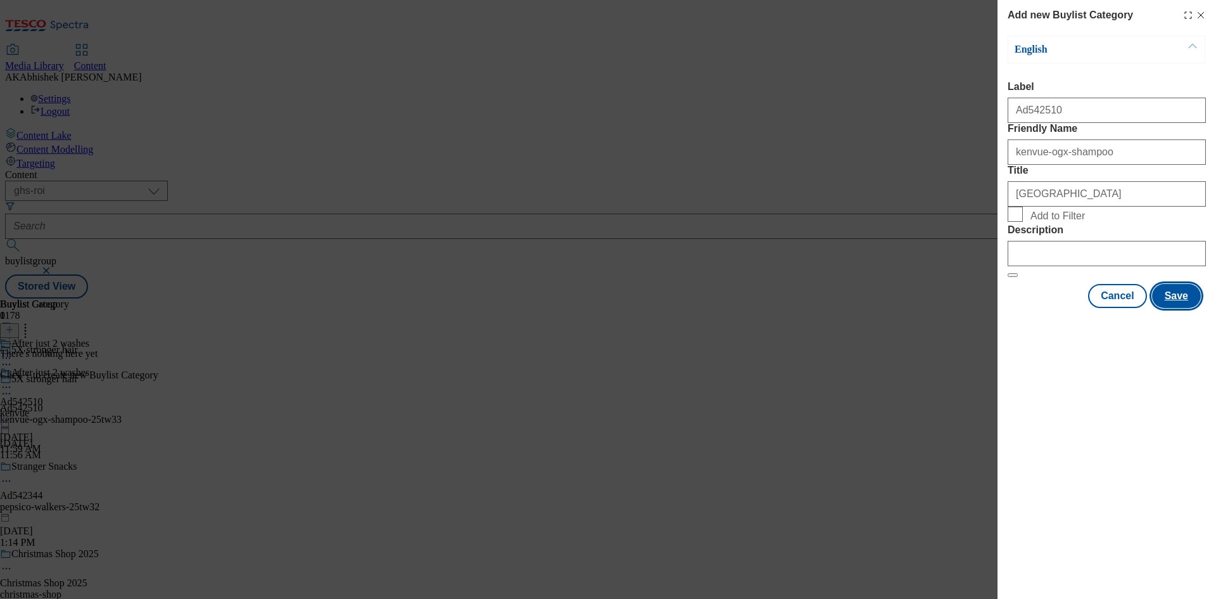
click at [1184, 308] on button "Save" at bounding box center [1176, 296] width 49 height 24
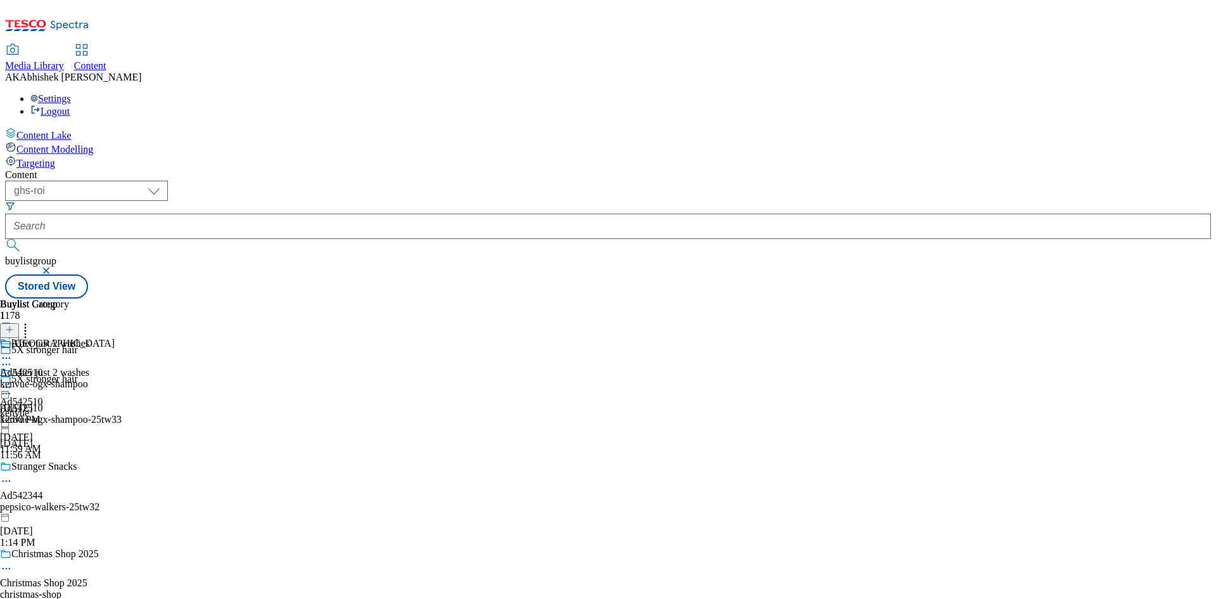
click at [115, 378] on div "kenvue-ogx-shampoo" at bounding box center [57, 383] width 115 height 11
click at [19, 323] on button at bounding box center [9, 330] width 19 height 15
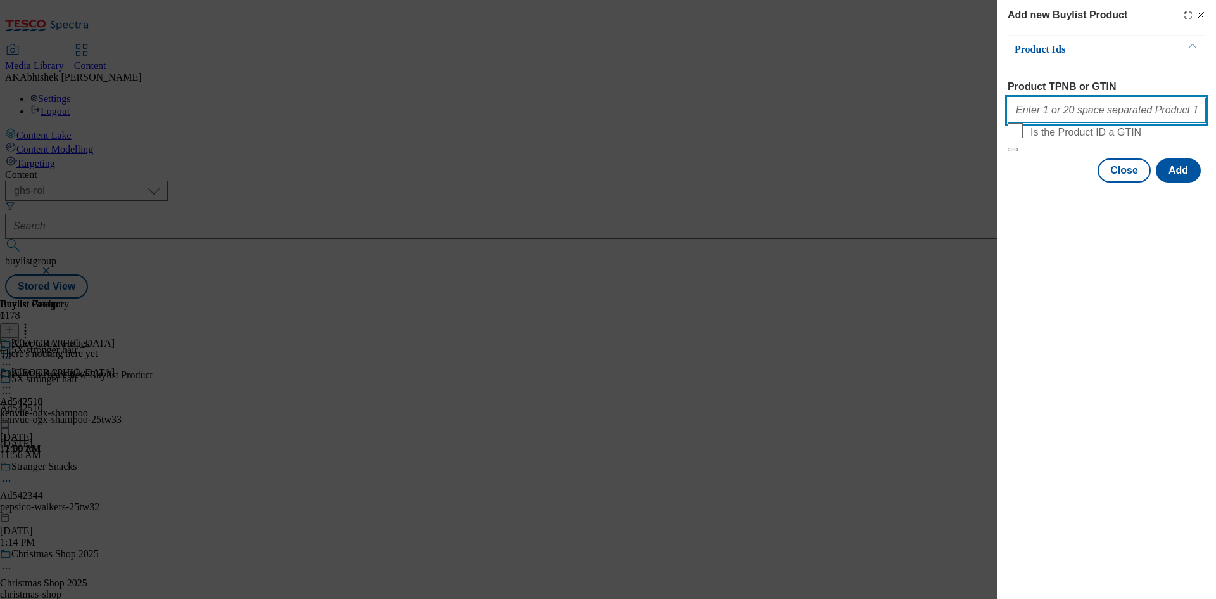
click at [1078, 114] on input "Product TPNB or GTIN" at bounding box center [1107, 110] width 198 height 25
paste input "72946545"
type input "72946545"
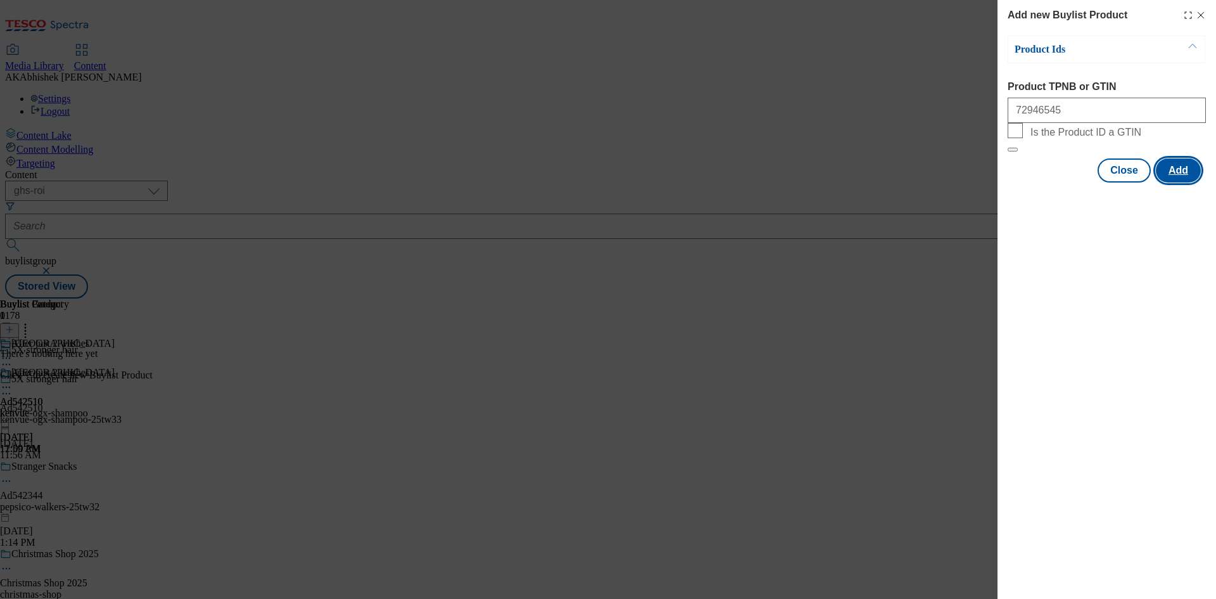
click at [1179, 182] on button "Add" at bounding box center [1178, 170] width 45 height 24
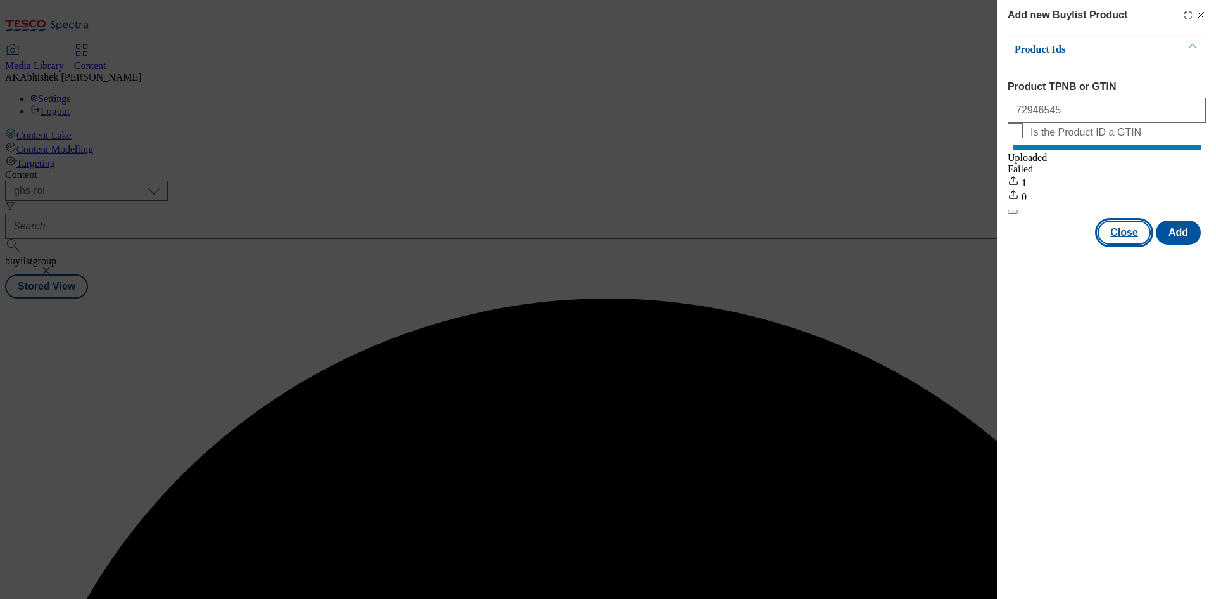
click at [1133, 240] on button "Close" at bounding box center [1124, 232] width 53 height 24
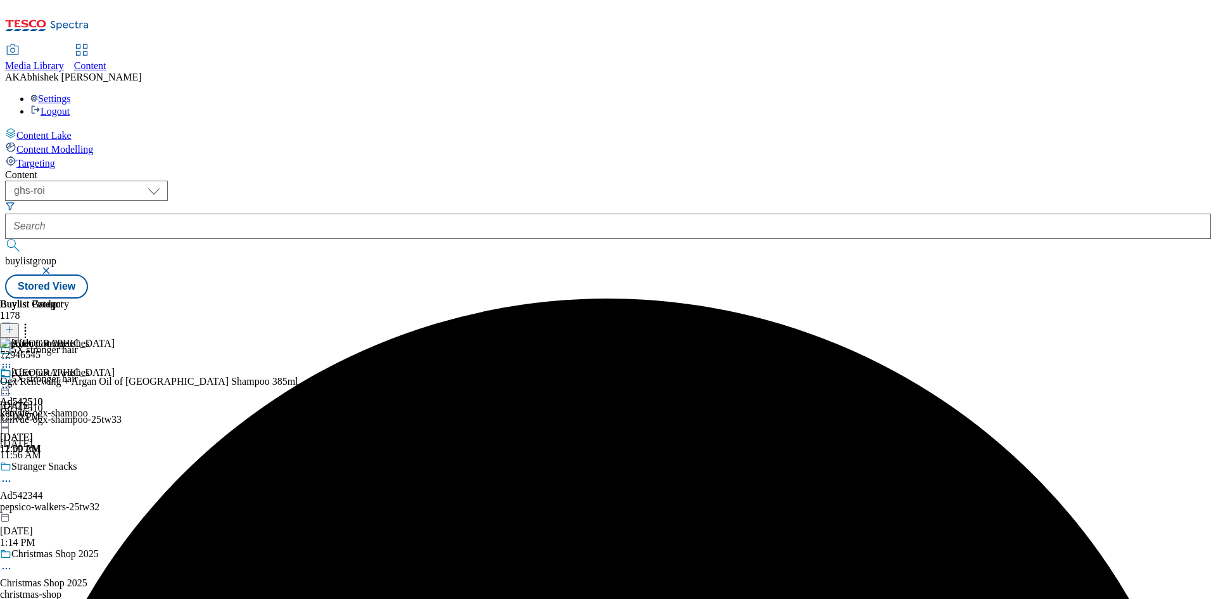
click at [13, 381] on icon at bounding box center [6, 387] width 13 height 13
click at [69, 467] on span "Preview" at bounding box center [54, 472] width 30 height 10
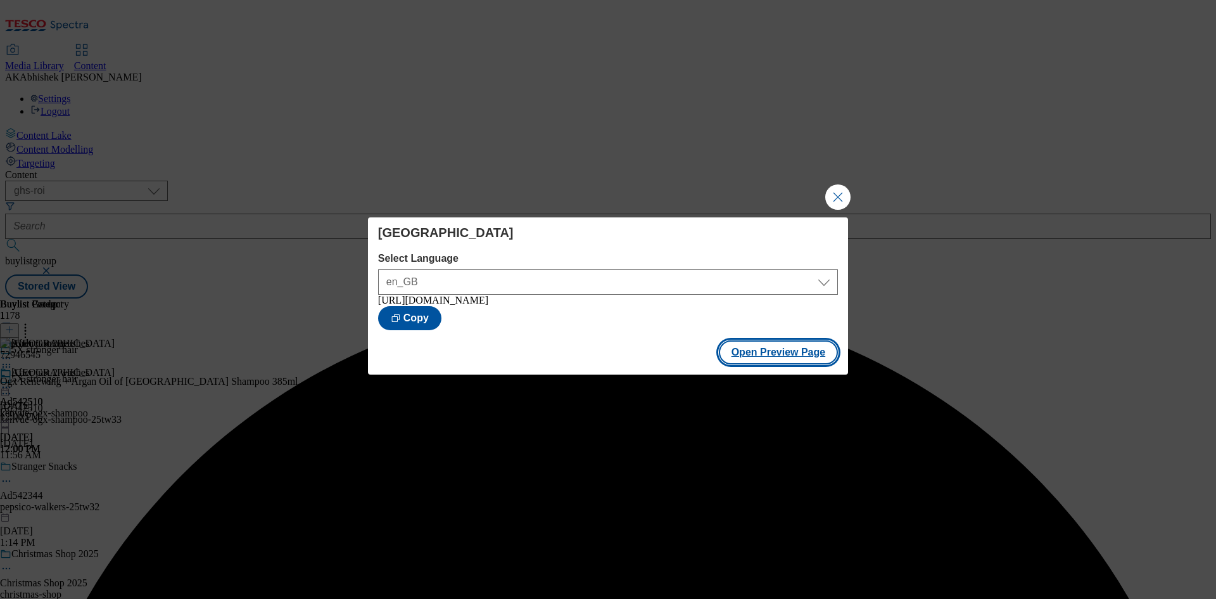
click at [782, 356] on button "Open Preview Page" at bounding box center [779, 352] width 120 height 24
click at [837, 193] on button "Close Modal" at bounding box center [837, 196] width 25 height 25
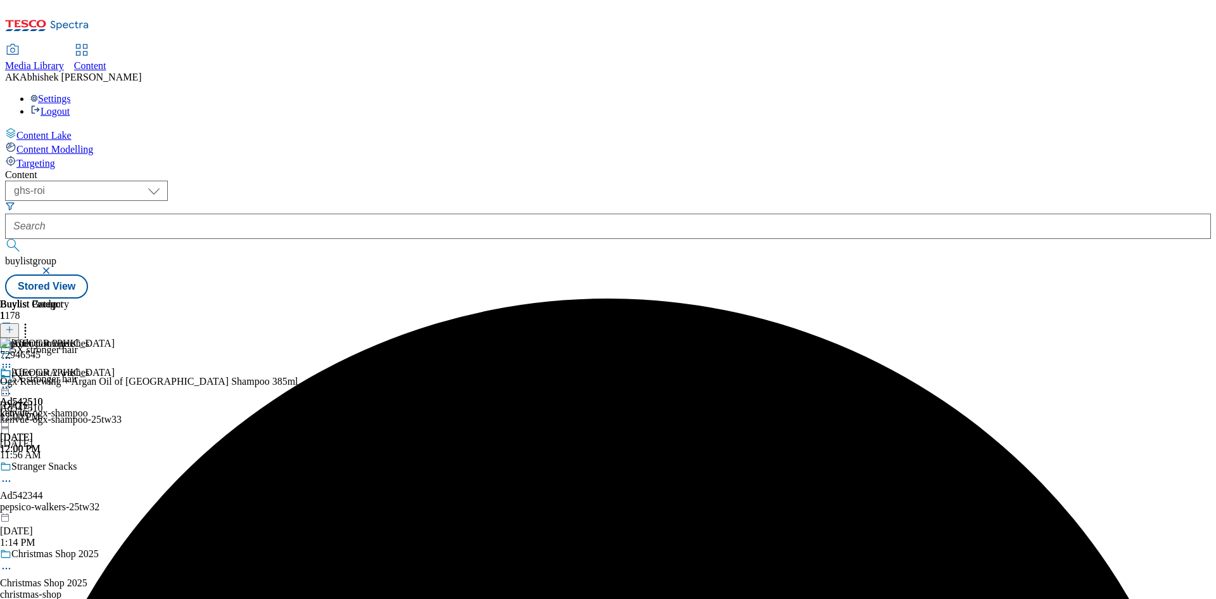
click at [8, 393] on circle at bounding box center [7, 394] width 2 height 2
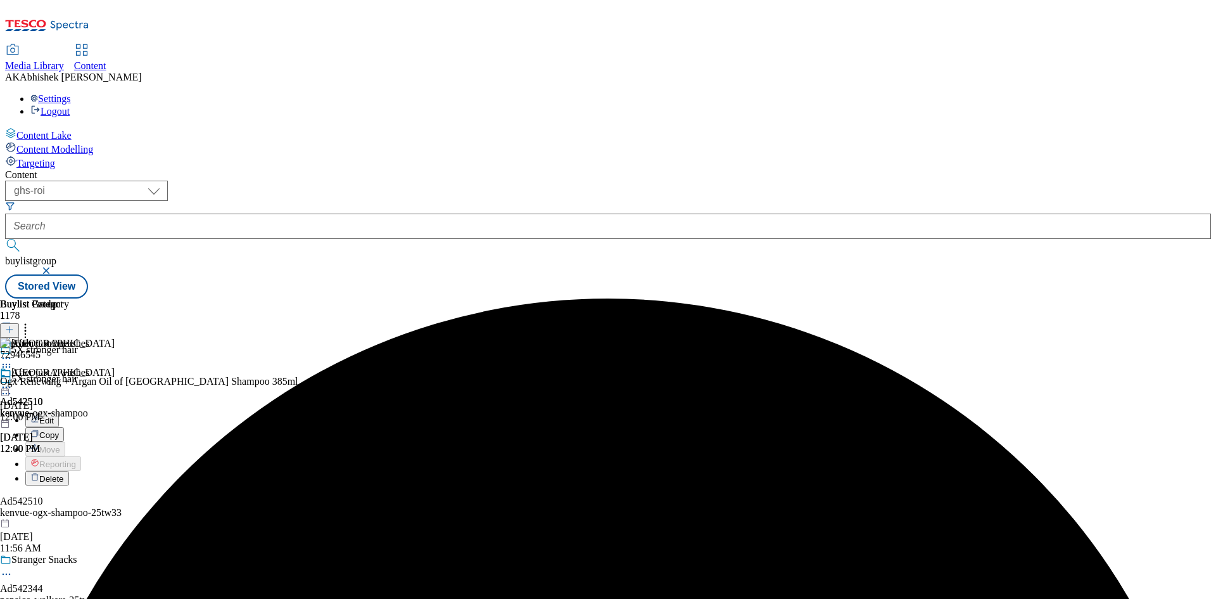
click at [59, 412] on button "Edit" at bounding box center [42, 419] width 34 height 15
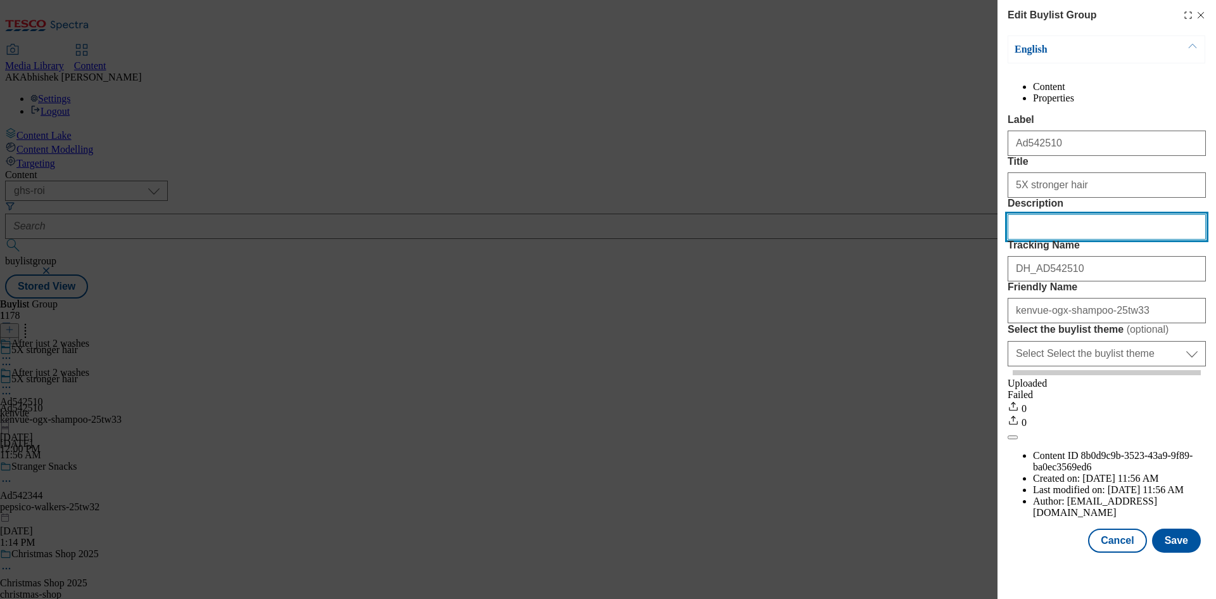
click at [1055, 239] on input "Description" at bounding box center [1107, 226] width 198 height 25
paste input "OGX Argan Oil of Morocco Hair Shampoo for Dry Damaged Hair 385ml"
type input "OGX Argan Oil of Morocco Hair Shampoo for Dry Damaged Hair 385ml"
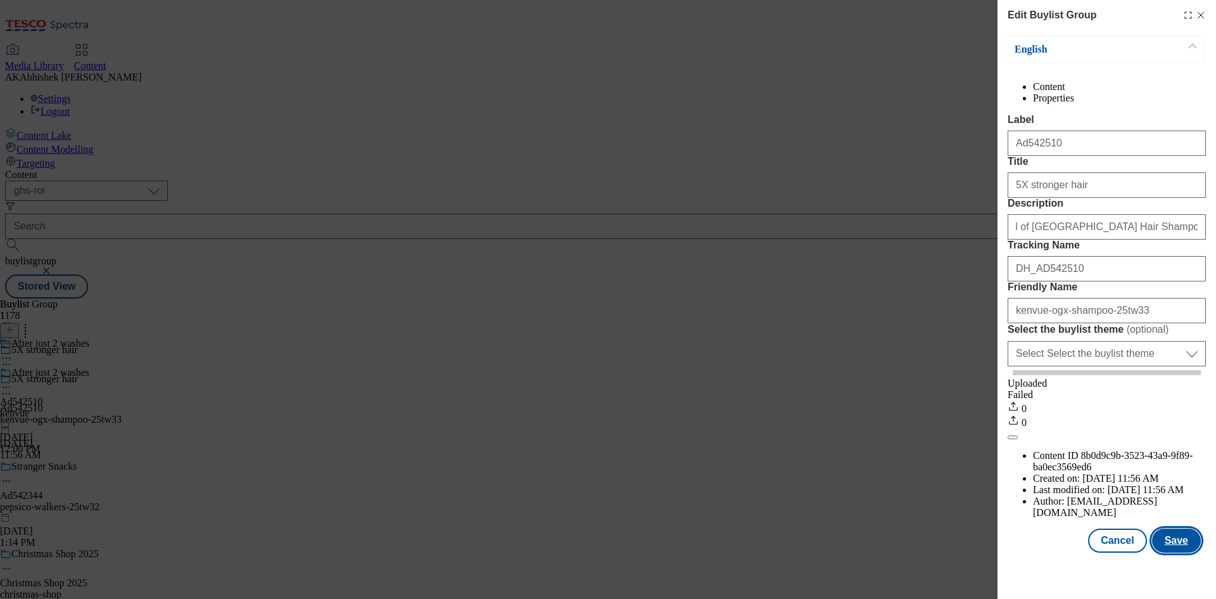
click at [1170, 552] on button "Save" at bounding box center [1176, 540] width 49 height 24
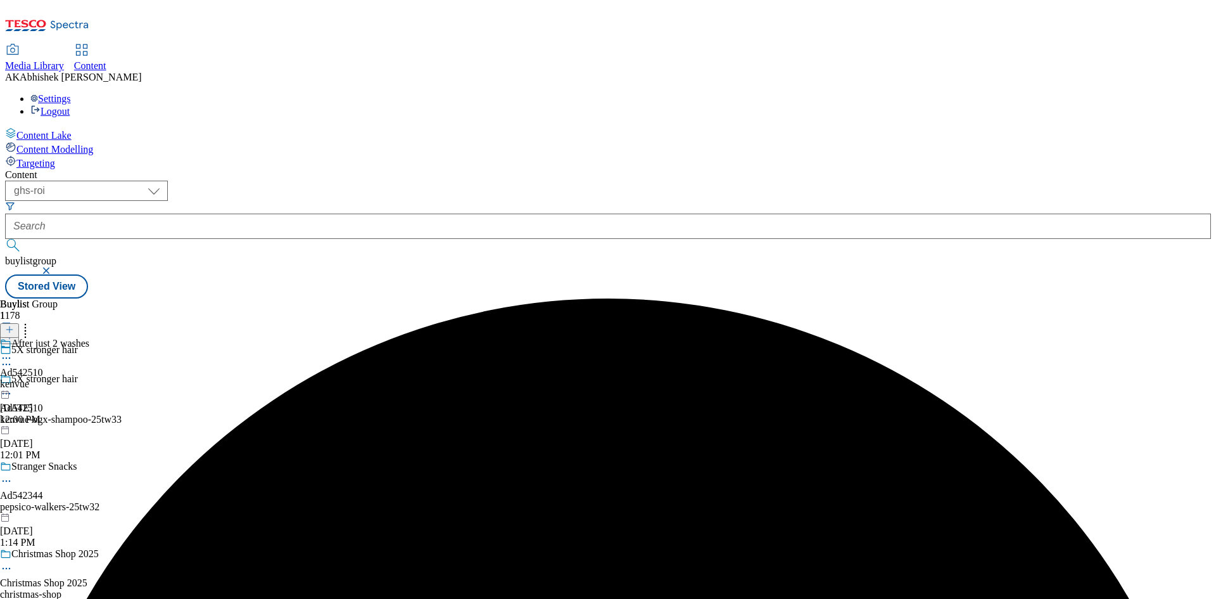
click at [13, 352] on icon at bounding box center [6, 358] width 13 height 13
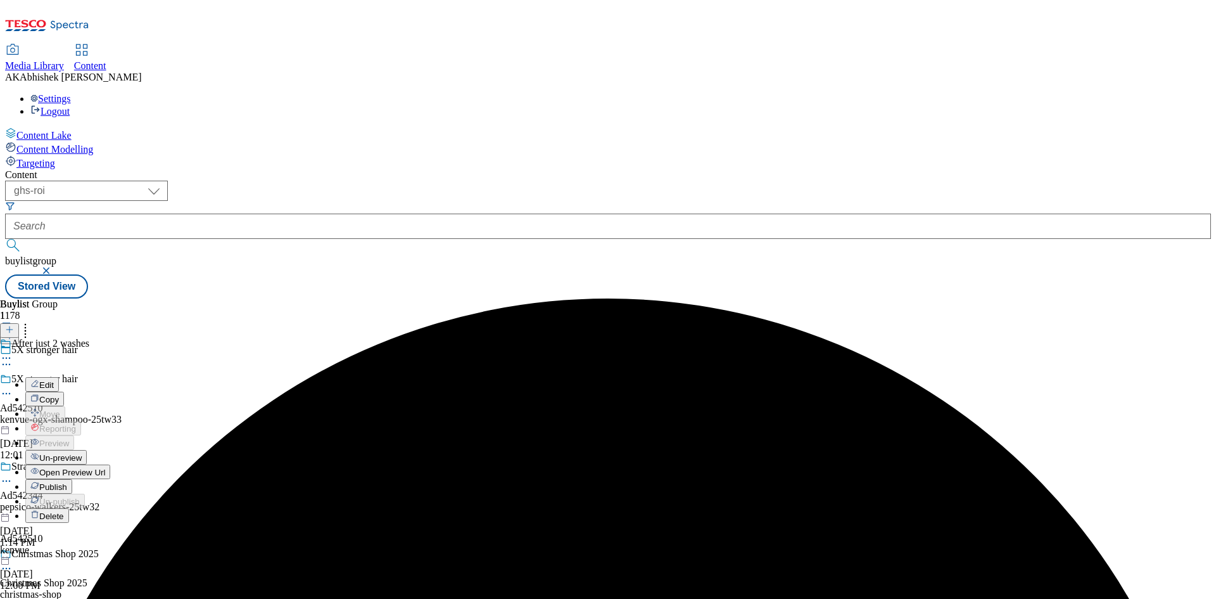
click at [54, 380] on span "Edit" at bounding box center [46, 385] width 15 height 10
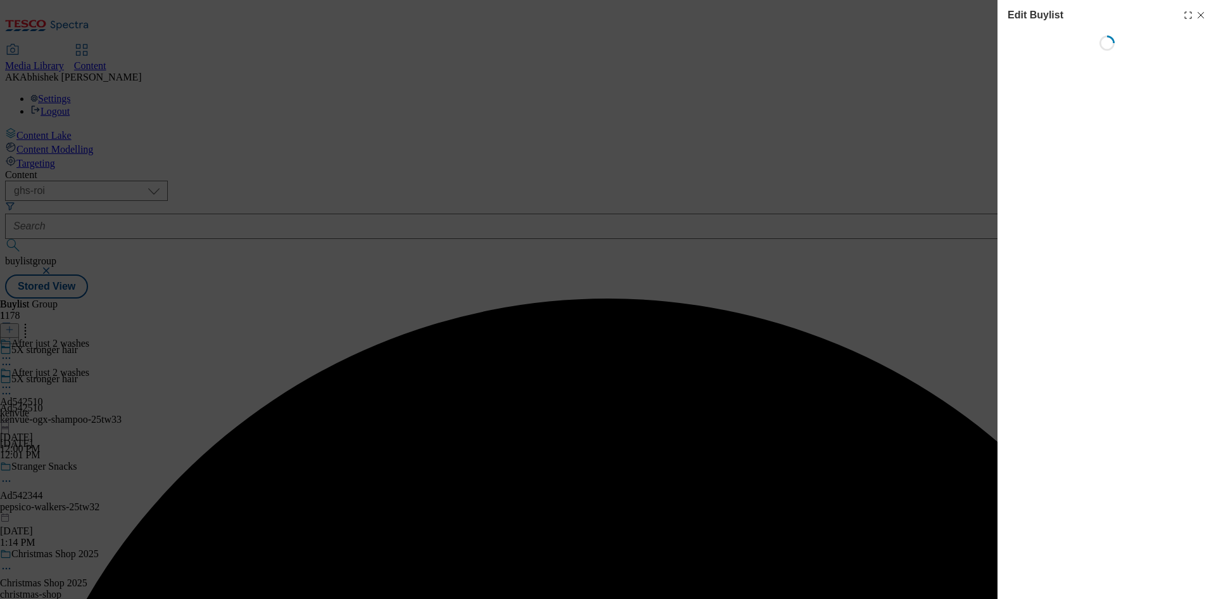
select select "tactical"
select select "supplier funded short term 1-3 weeks"
select select "dunnhumby"
select select "Banner"
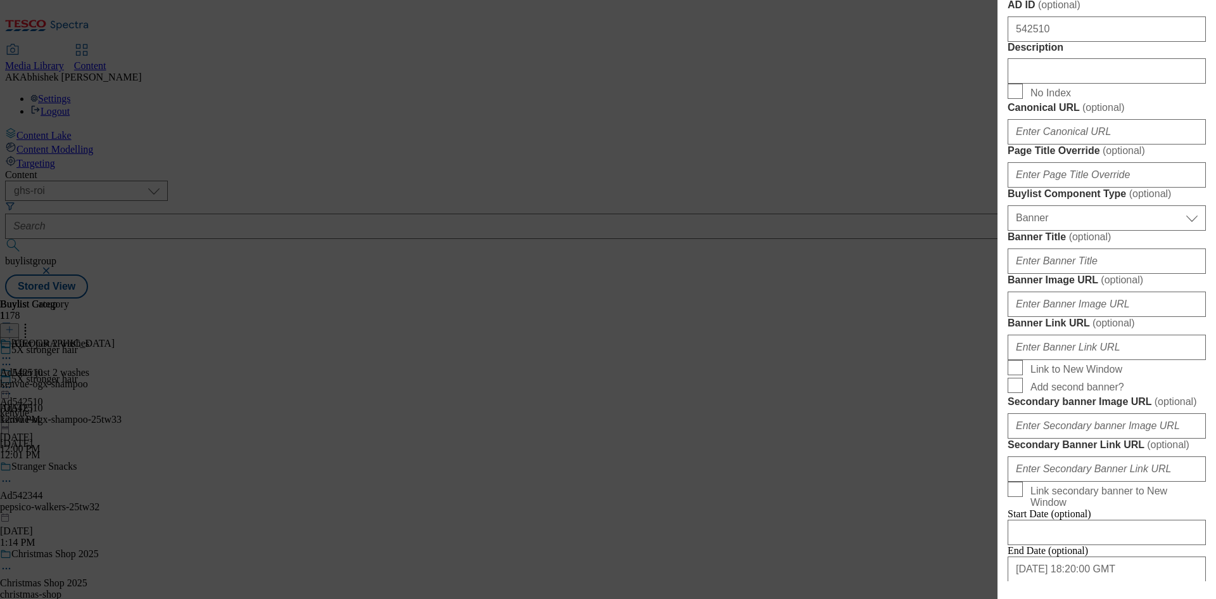
scroll to position [697, 0]
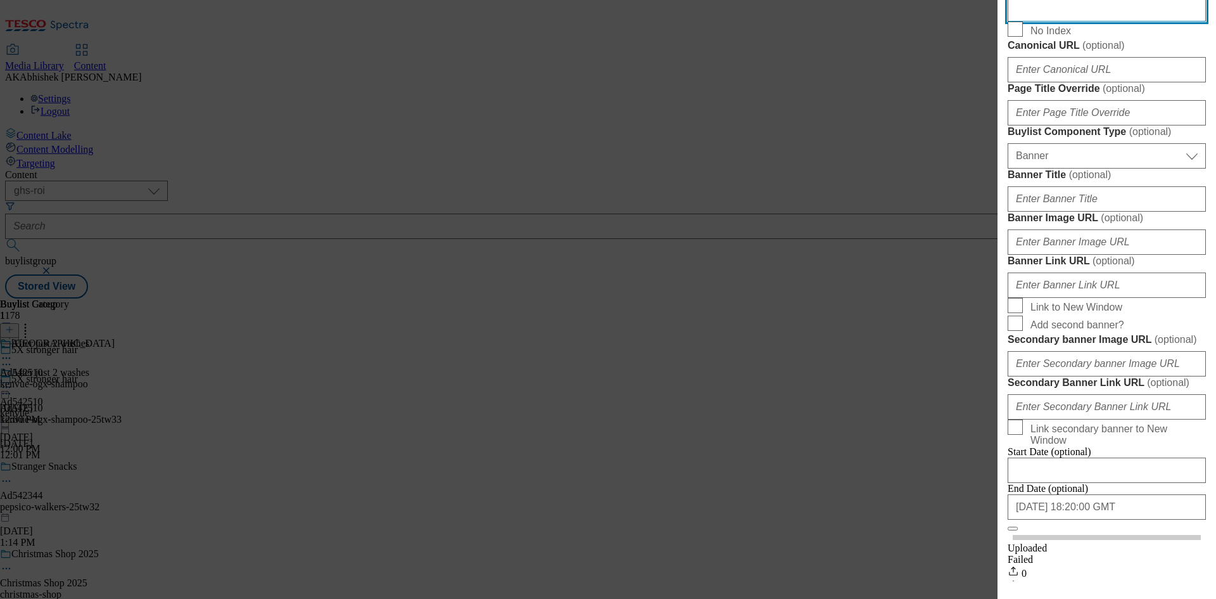
click at [1060, 22] on input "Description" at bounding box center [1107, 8] width 198 height 25
paste input "OGX Argan Oil of Morocco Hair Shampoo for Dry Damaged Hair 385ml"
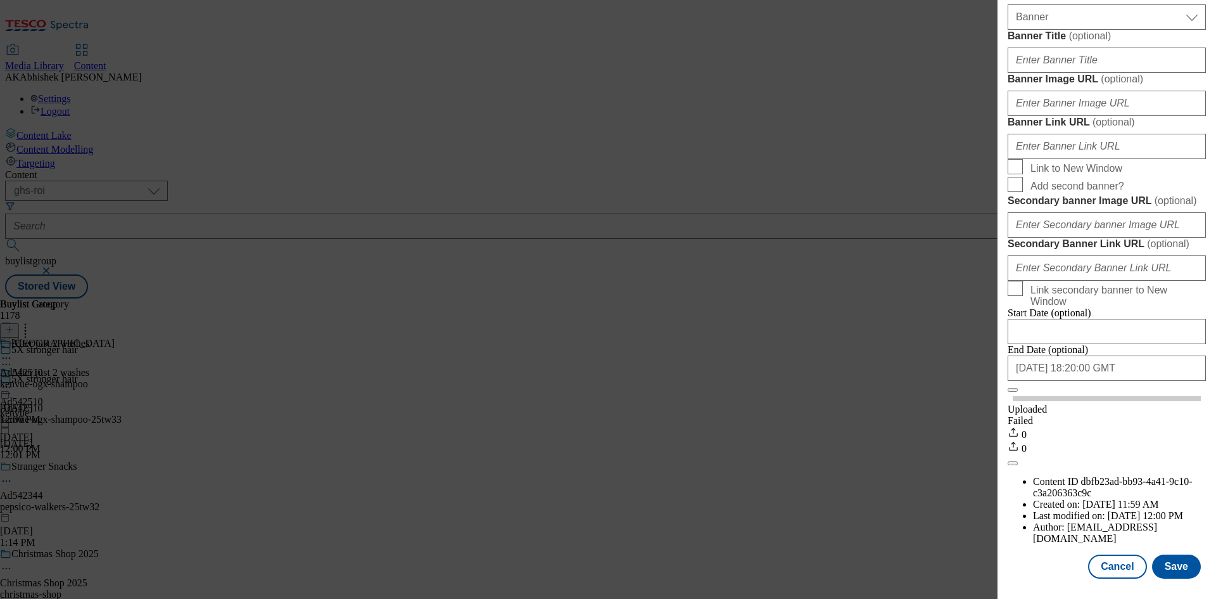
scroll to position [1290, 0]
type input "OGX Argan Oil of Morocco Hair Shampoo for Dry Damaged Hair 385ml"
click at [1175, 565] on button "Save" at bounding box center [1176, 566] width 49 height 24
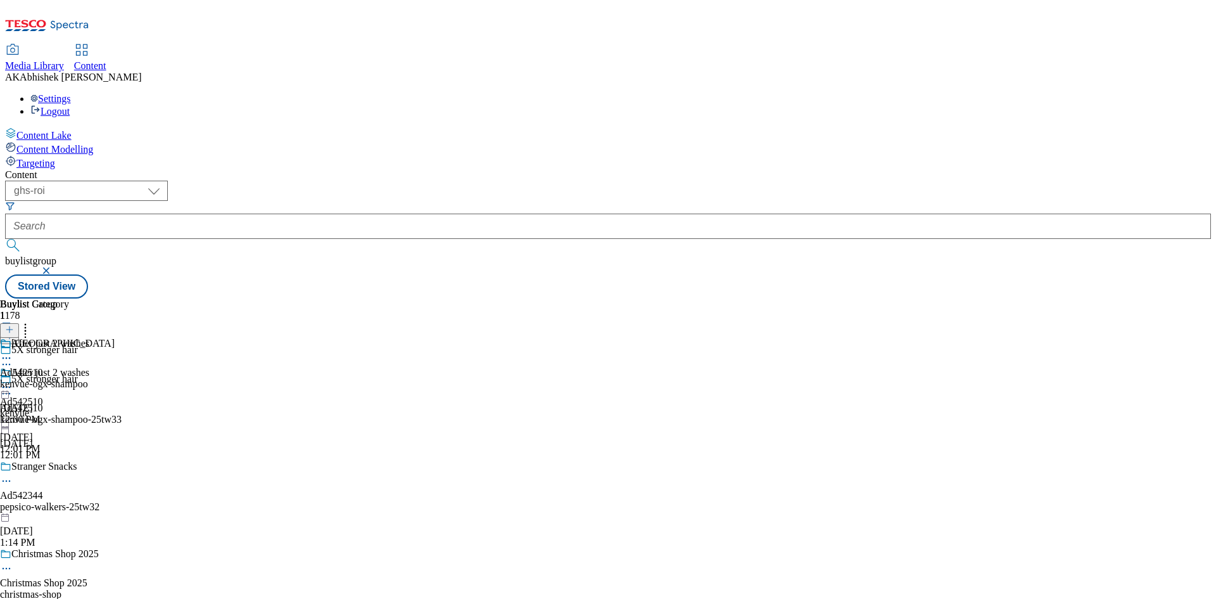
click at [8, 357] on circle at bounding box center [7, 358] width 2 height 2
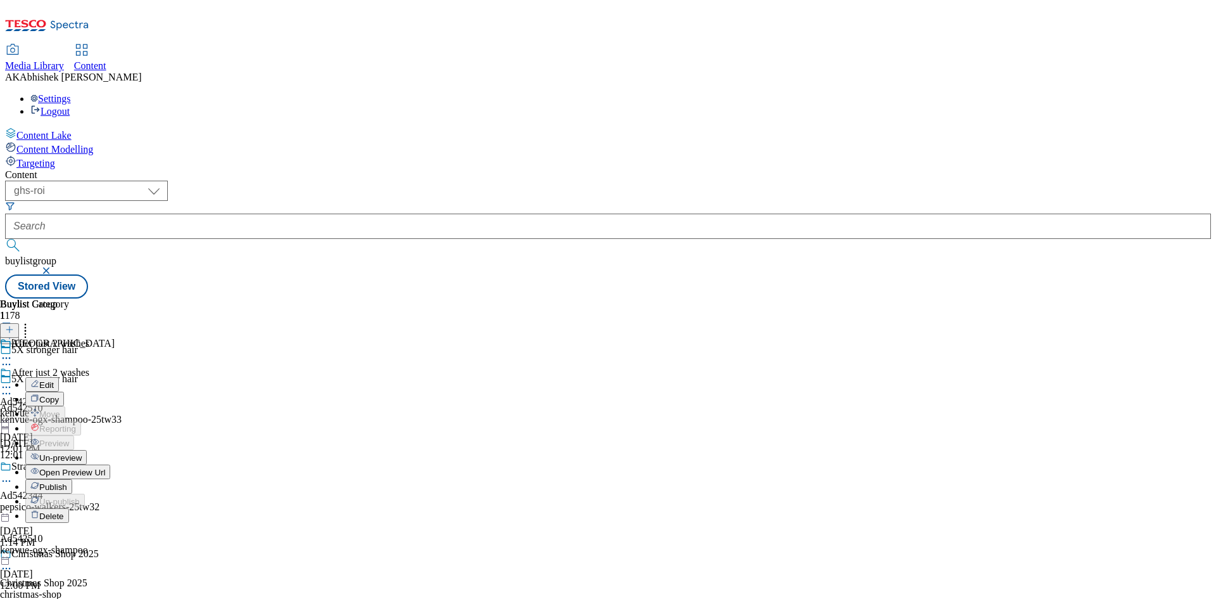
click at [54, 380] on span "Edit" at bounding box center [46, 385] width 15 height 10
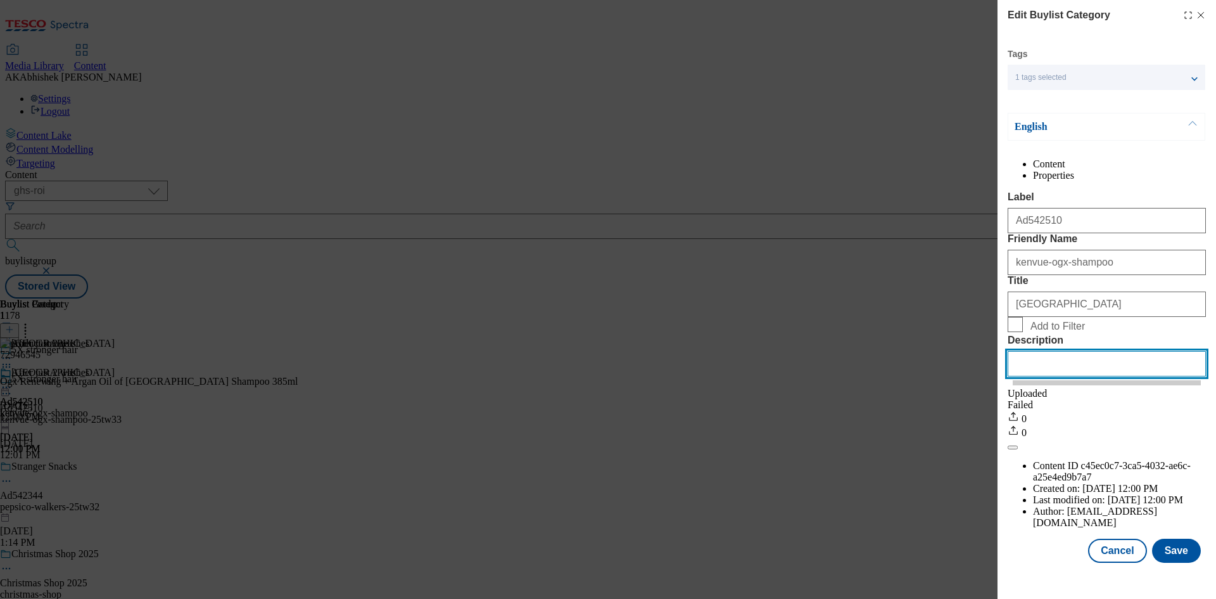
click at [1070, 376] on input "Description" at bounding box center [1107, 363] width 198 height 25
paste input "OGX Argan Oil of Morocco Hair Shampoo for Dry Damaged Hair 385ml"
type input "OGX Argan Oil of Morocco Hair Shampoo for Dry Damaged Hair 385ml"
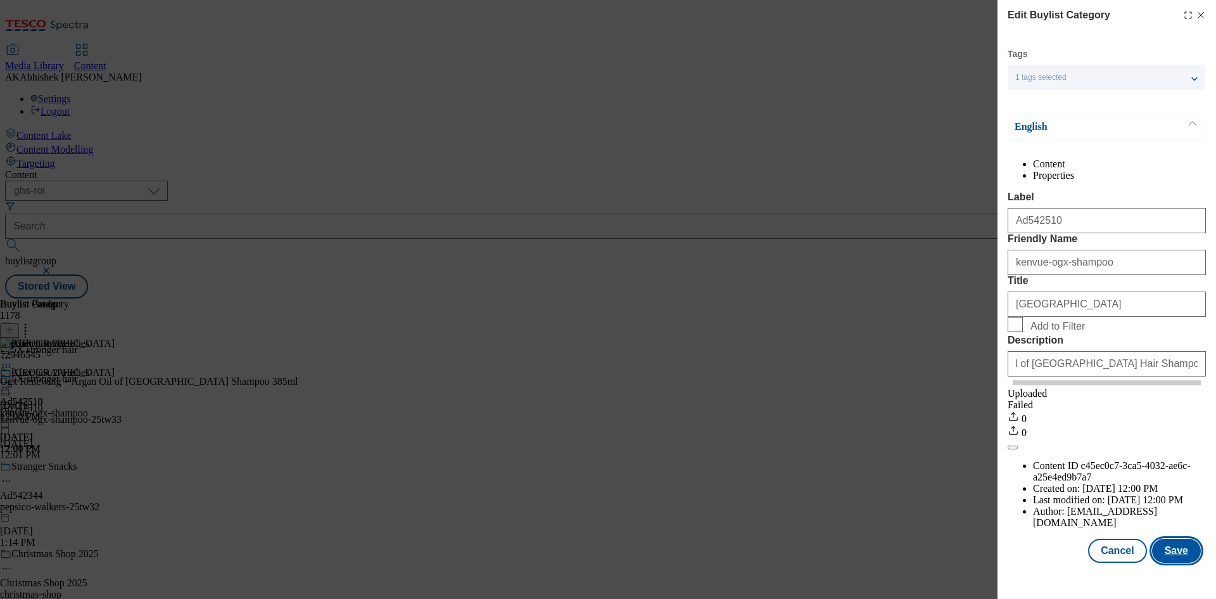
click at [1174, 562] on button "Save" at bounding box center [1176, 550] width 49 height 24
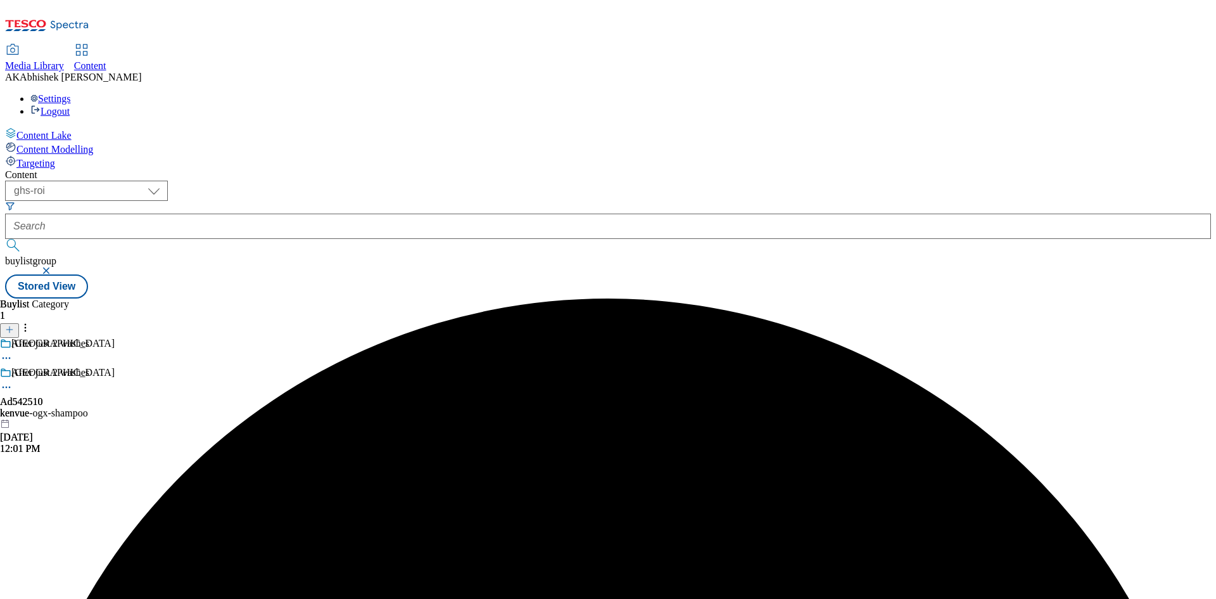
click at [115, 407] on div "kenvue-ogx-shampoo" at bounding box center [57, 412] width 115 height 11
